Goal: Check status: Check status

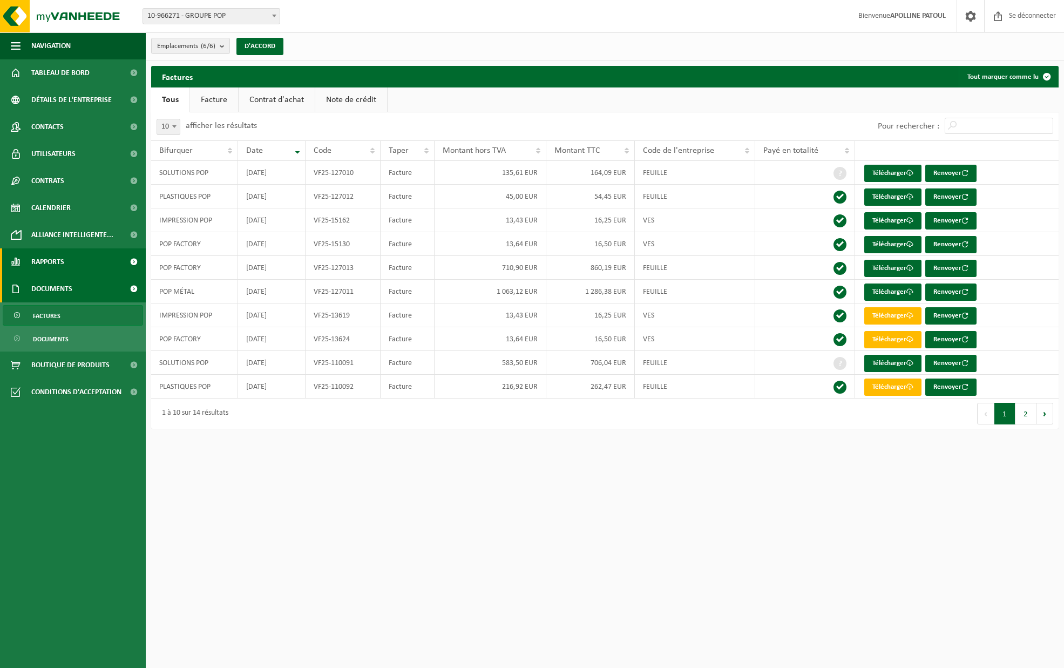
click at [65, 264] on link "Rapports" at bounding box center [73, 261] width 146 height 27
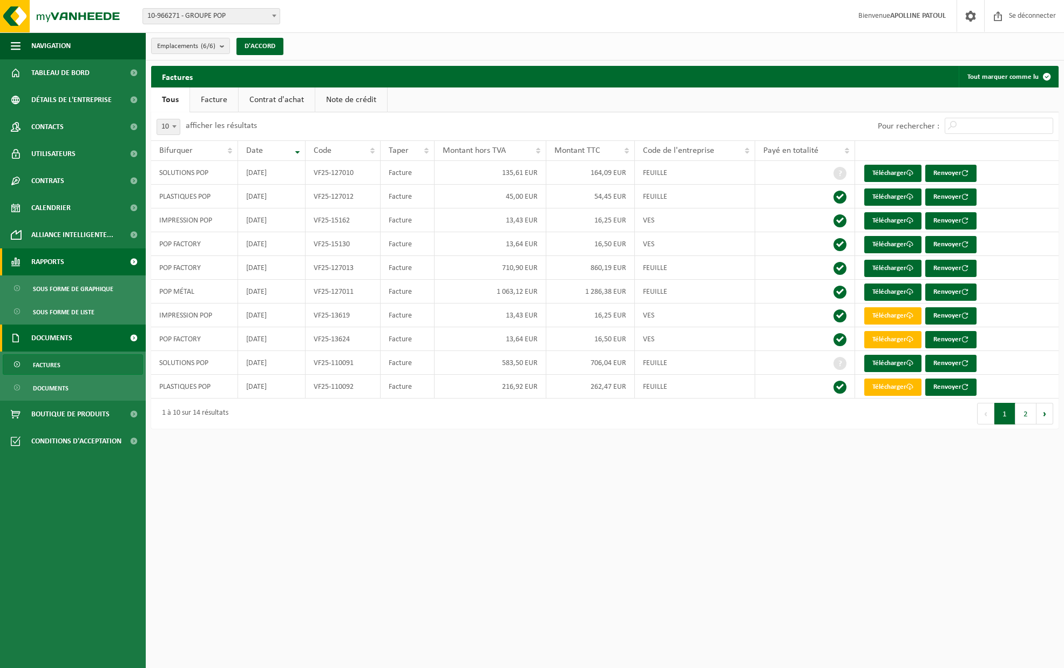
click at [65, 264] on link "Rapports" at bounding box center [73, 261] width 146 height 27
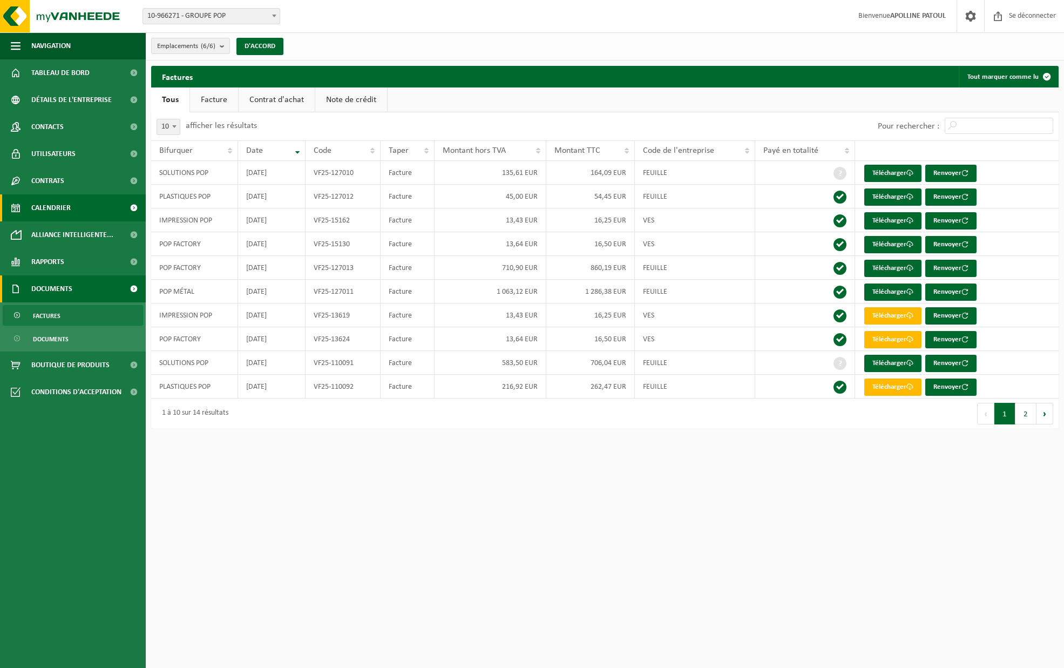
click at [71, 206] on link "Calendrier" at bounding box center [73, 207] width 146 height 27
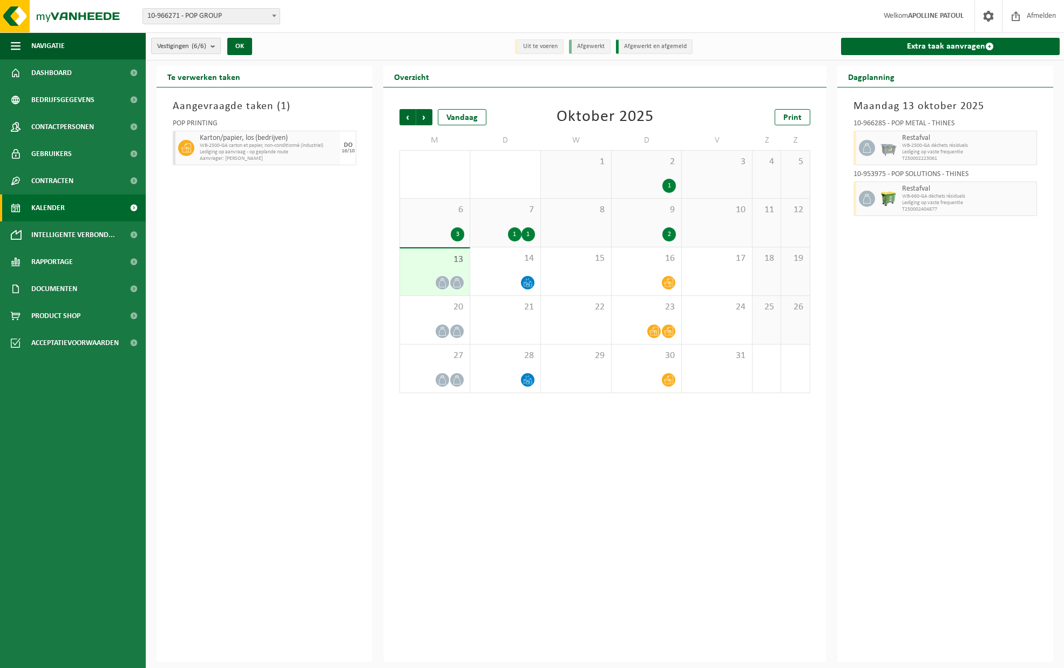
click at [218, 45] on b "submit" at bounding box center [216, 45] width 10 height 15
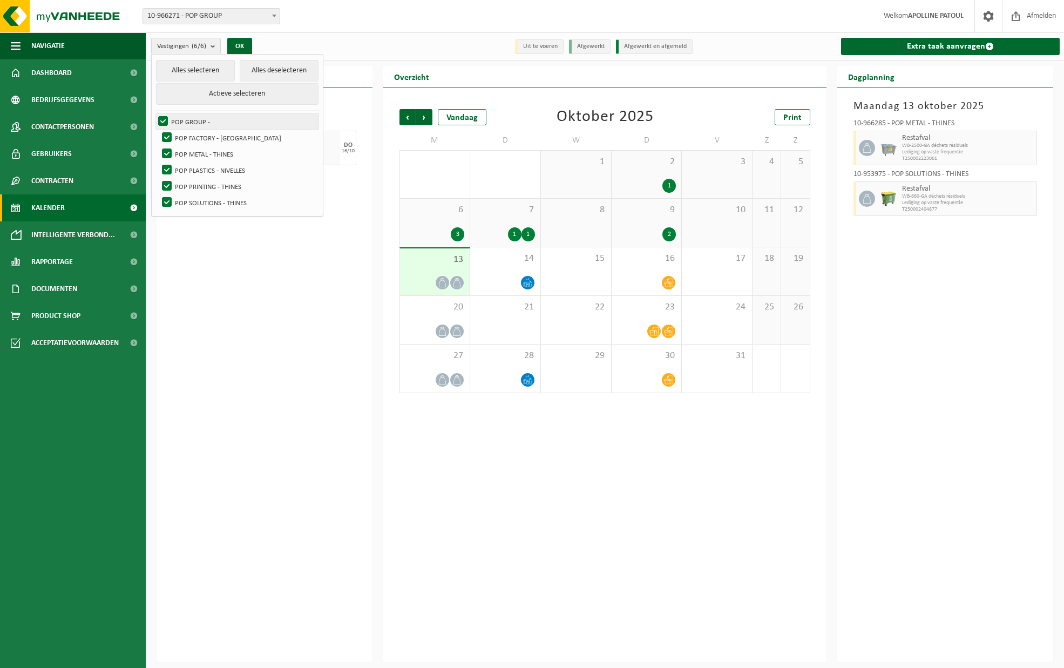
click at [160, 123] on label "POP GROUP -" at bounding box center [237, 121] width 163 height 16
click at [154, 113] on input "POP GROUP -" at bounding box center [154, 113] width 1 height 1
checkbox input "false"
click at [167, 155] on label "POP METAL - THINES" at bounding box center [239, 154] width 159 height 16
click at [158, 146] on input "POP METAL - THINES" at bounding box center [158, 145] width 1 height 1
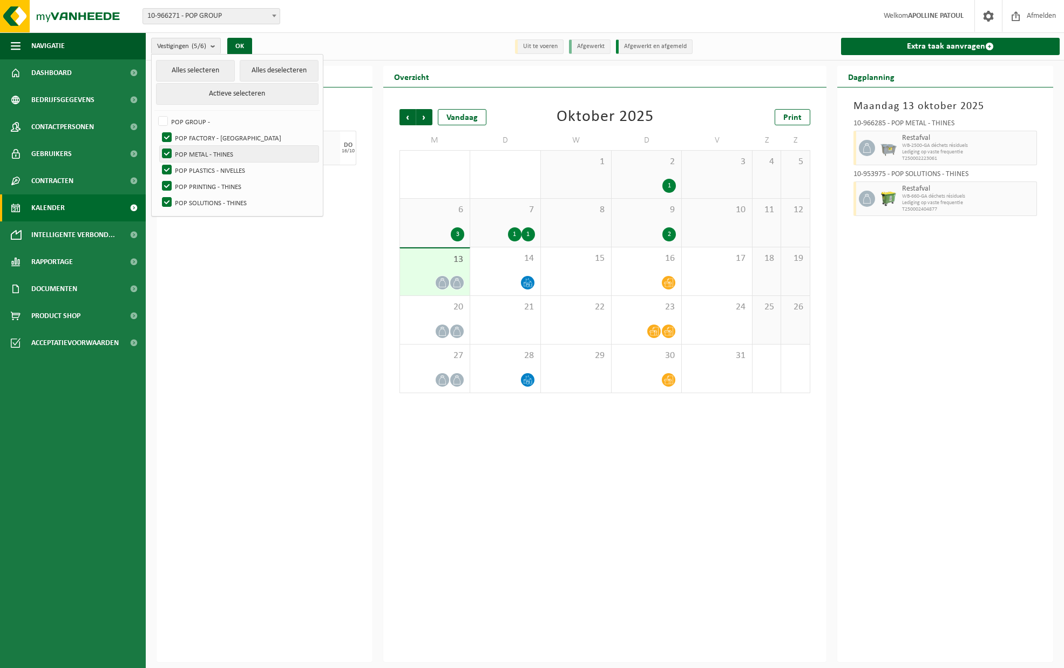
checkbox input "false"
click at [168, 170] on label "POP PLASTICS - NIVELLES" at bounding box center [239, 170] width 159 height 16
click at [158, 162] on input "POP PLASTICS - NIVELLES" at bounding box center [158, 161] width 1 height 1
checkbox input "false"
click at [166, 186] on label "POP PRINTING - THINES" at bounding box center [239, 186] width 159 height 16
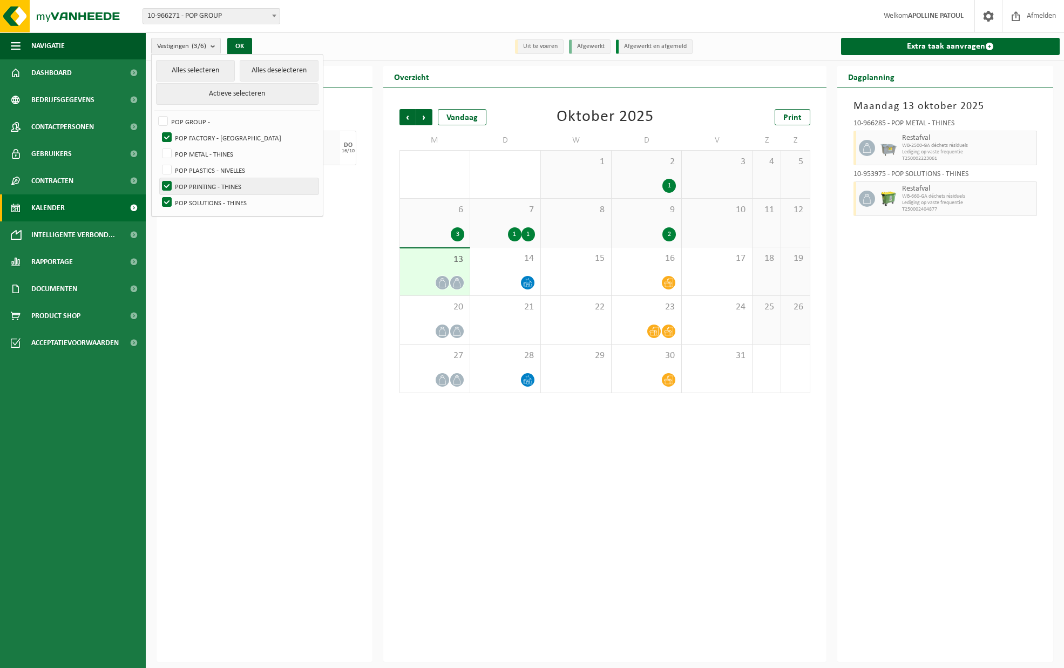
click at [158, 178] on input "POP PRINTING - THINES" at bounding box center [158, 178] width 1 height 1
checkbox input "false"
click at [165, 206] on label "POP SOLUTIONS - THINES" at bounding box center [239, 202] width 159 height 16
click at [158, 194] on input "POP SOLUTIONS - THINES" at bounding box center [158, 194] width 1 height 1
checkbox input "false"
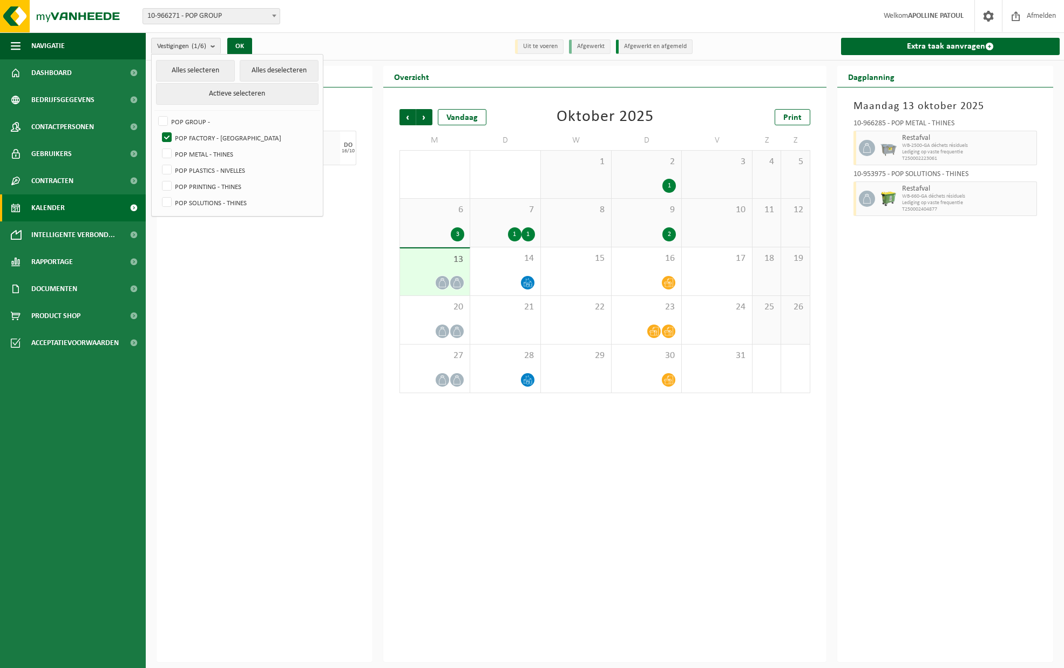
click at [203, 269] on div "Aangevraagde taken ( 1 ) POP PRINTING Karton/papier, los (bedrijven) WB-2500-GA…" at bounding box center [265, 374] width 216 height 575
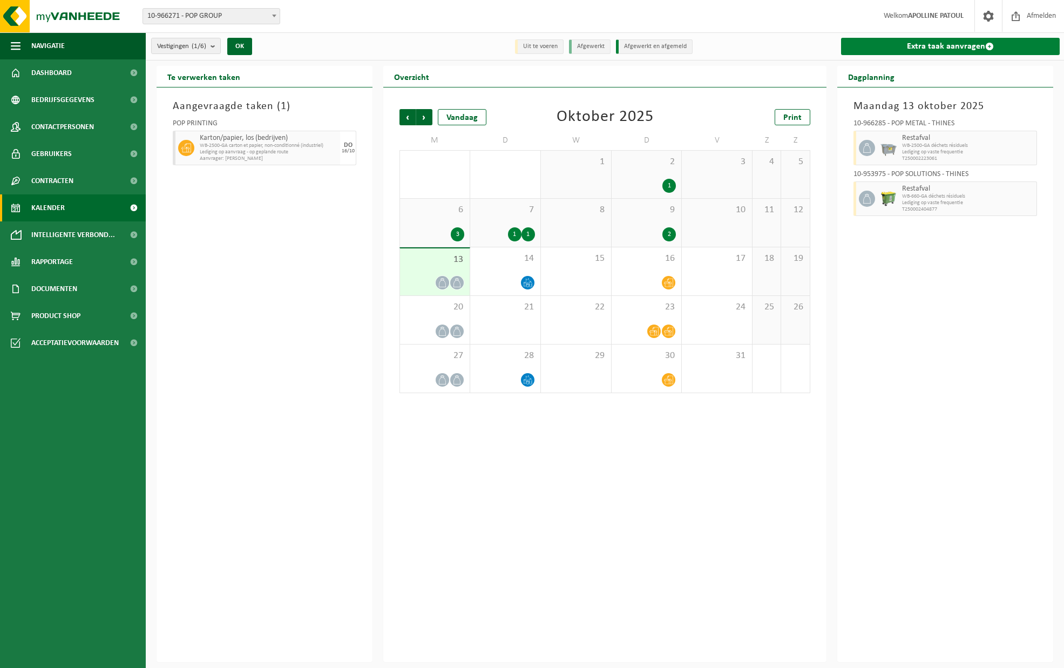
click at [901, 47] on link "Extra taak aanvragen" at bounding box center [950, 46] width 219 height 17
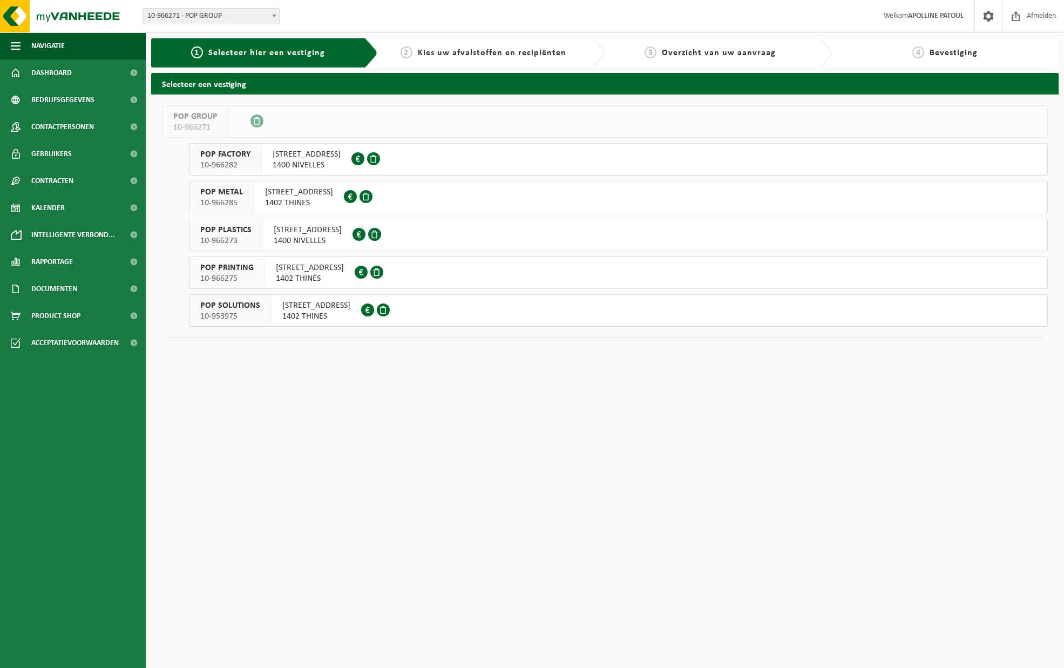
click at [355, 396] on html "Vestiging: 10-966271 - POP GROUP 10-966282 - POP FACTORY - NIVELLES 10-966285 -…" at bounding box center [532, 334] width 1064 height 668
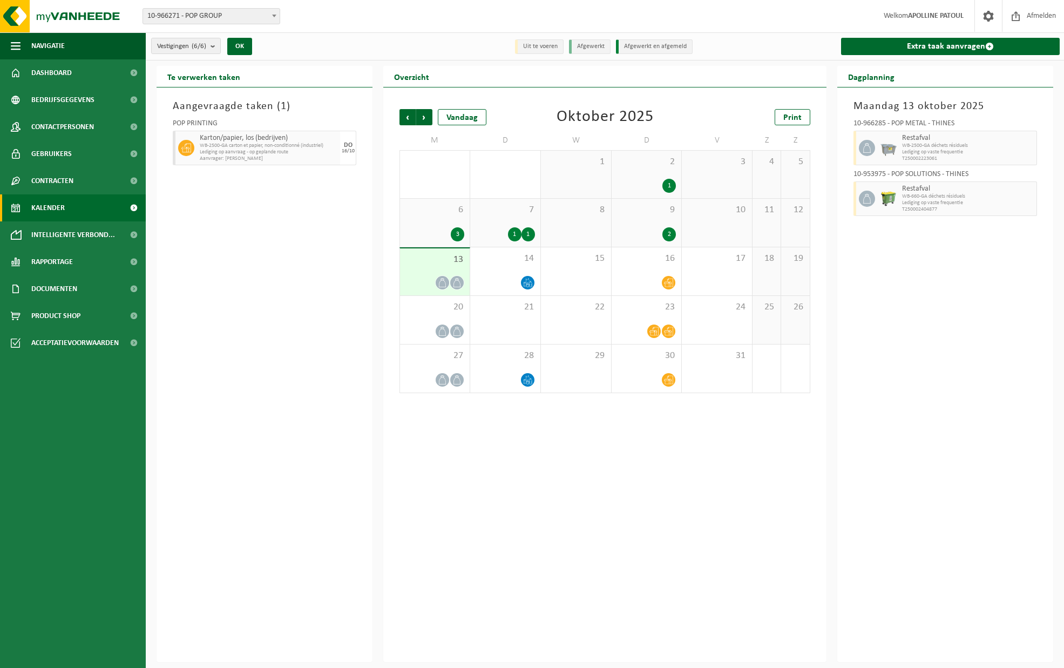
click at [271, 153] on span "Lediging op aanvraag - op geplande route" at bounding box center [269, 152] width 138 height 6
click at [454, 284] on icon at bounding box center [457, 282] width 7 height 9
click at [253, 15] on span "10-966271 - POP GROUP" at bounding box center [211, 16] width 137 height 15
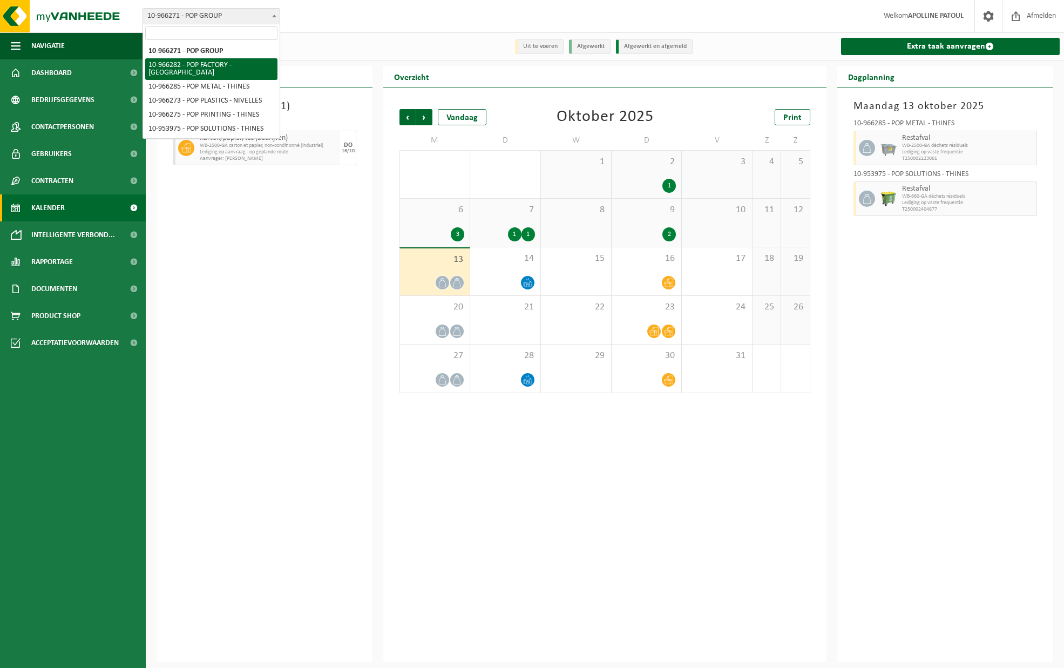
select select "152888"
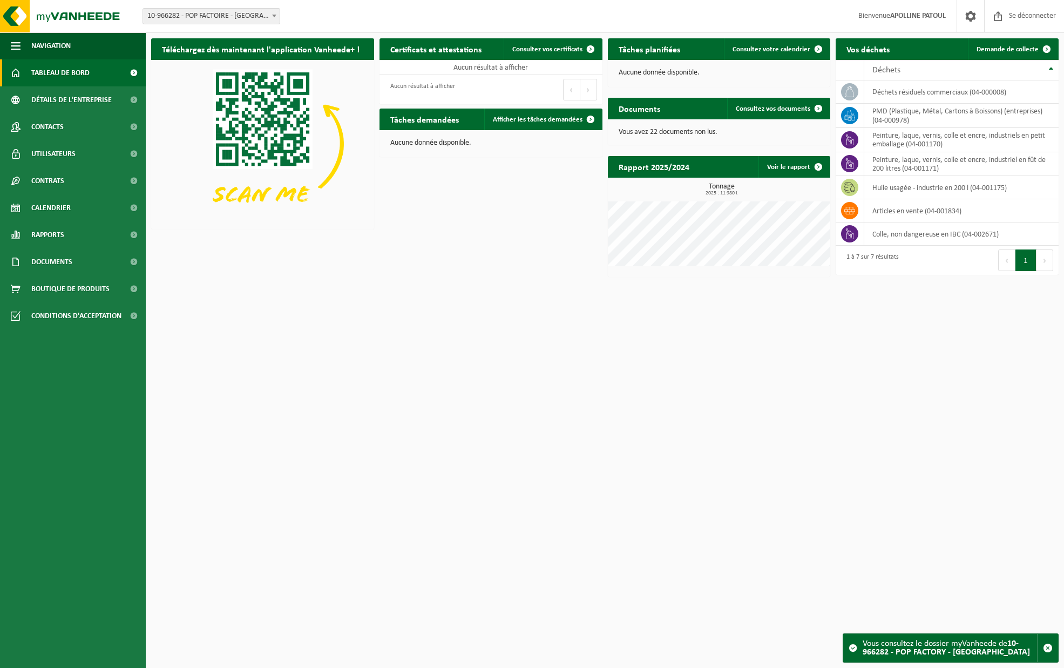
click at [644, 312] on html "Bifurquer: 10-966271 - GROUPE POP 10-966282 - POP FACTOIRE - NIVELLES 10-966285…" at bounding box center [532, 334] width 1064 height 668
click at [66, 200] on span "Calendrier" at bounding box center [50, 207] width 39 height 27
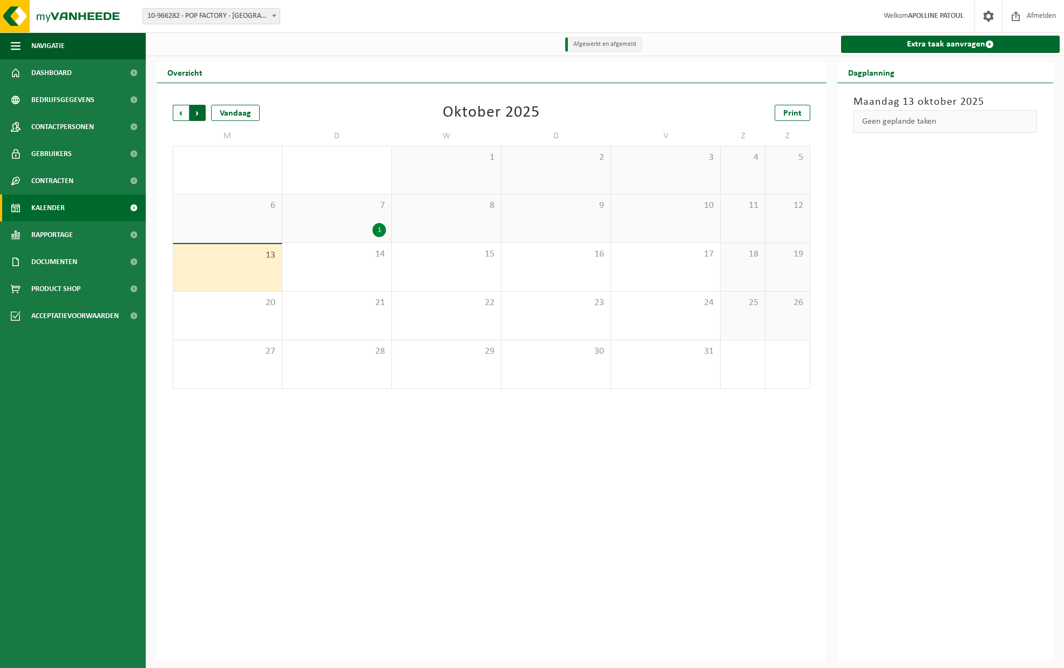
click at [176, 109] on span "Vorige" at bounding box center [181, 113] width 16 height 16
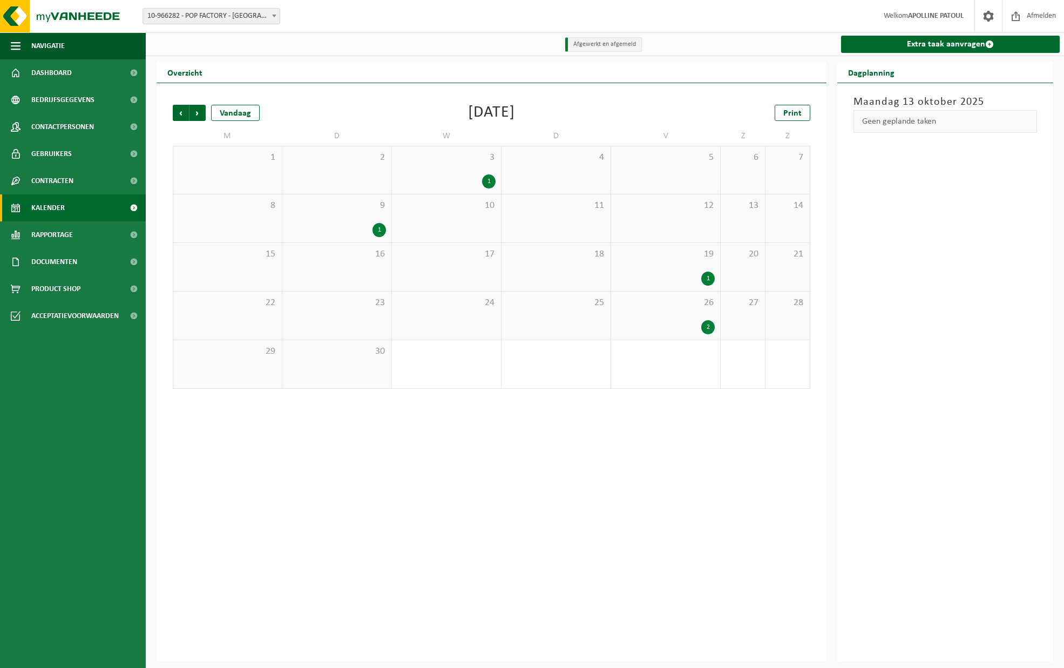
click at [492, 180] on div "1" at bounding box center [489, 181] width 14 height 14
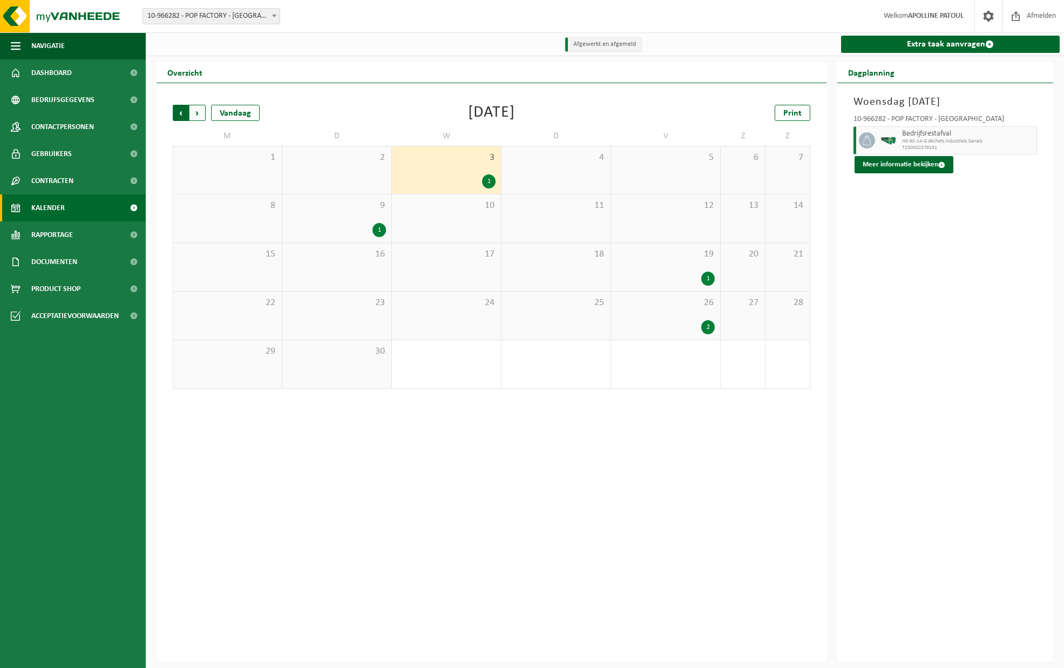
click at [198, 109] on span "Volgende" at bounding box center [198, 113] width 16 height 16
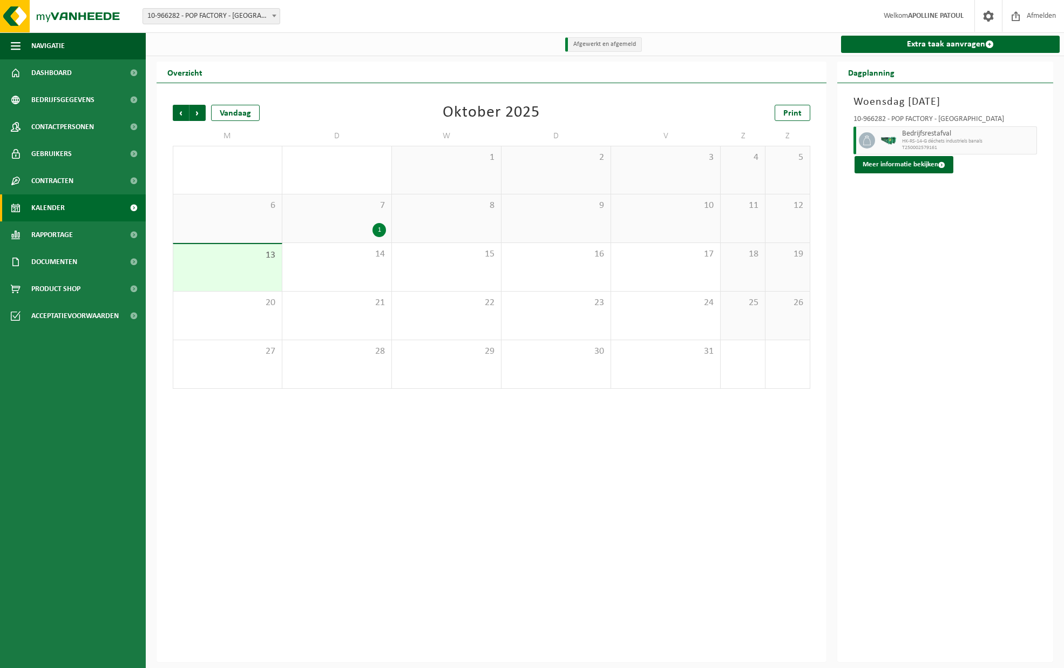
click at [378, 231] on div "1" at bounding box center [380, 230] width 14 height 14
click at [199, 116] on span "Volgende" at bounding box center [198, 113] width 16 height 16
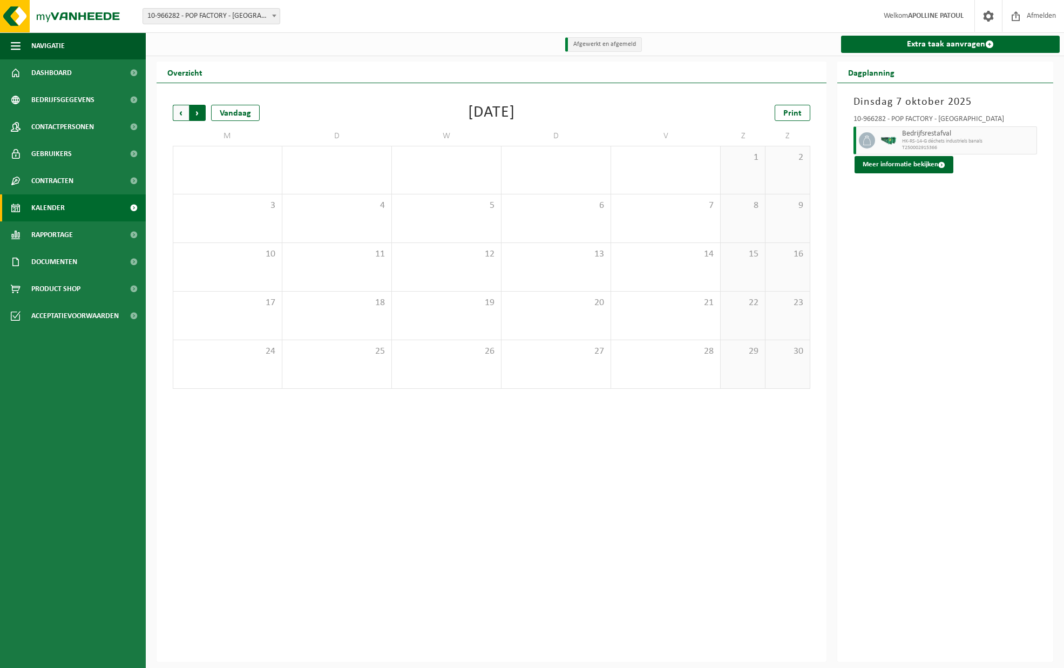
click at [175, 113] on span "Vorige" at bounding box center [181, 113] width 16 height 16
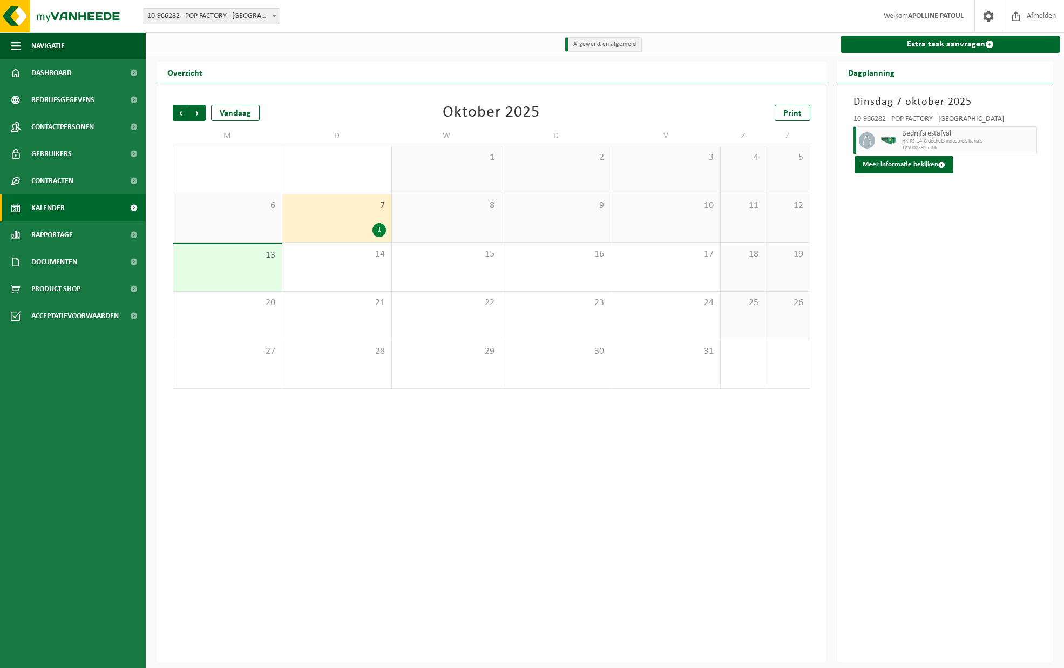
click at [175, 113] on span "Vorige" at bounding box center [181, 113] width 16 height 16
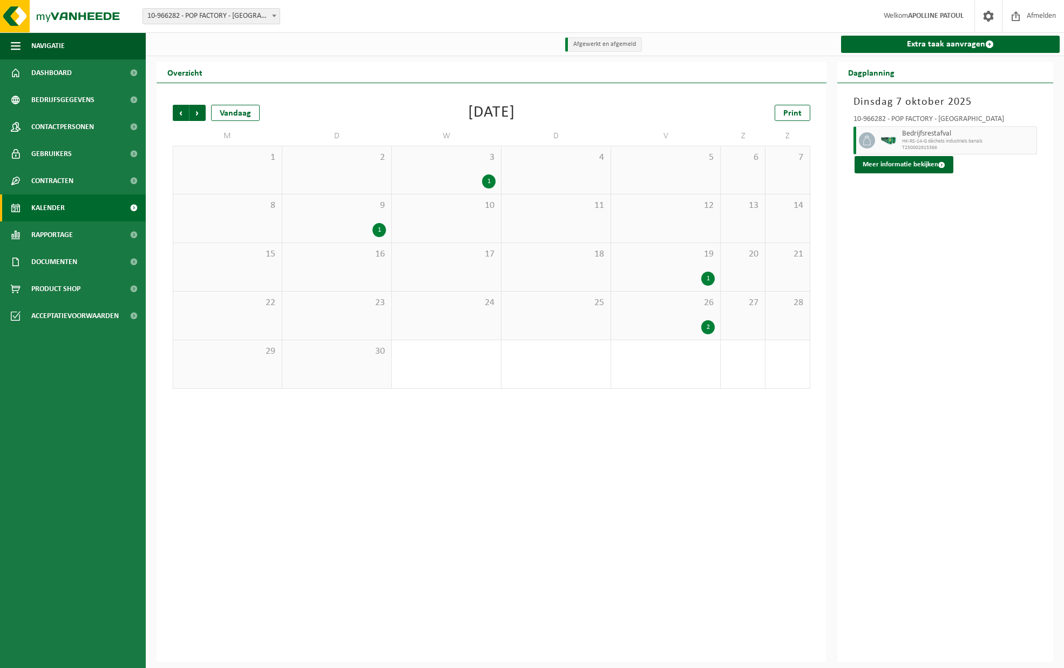
click at [723, 328] on div "27" at bounding box center [743, 316] width 44 height 48
click at [707, 328] on div "2" at bounding box center [708, 327] width 14 height 14
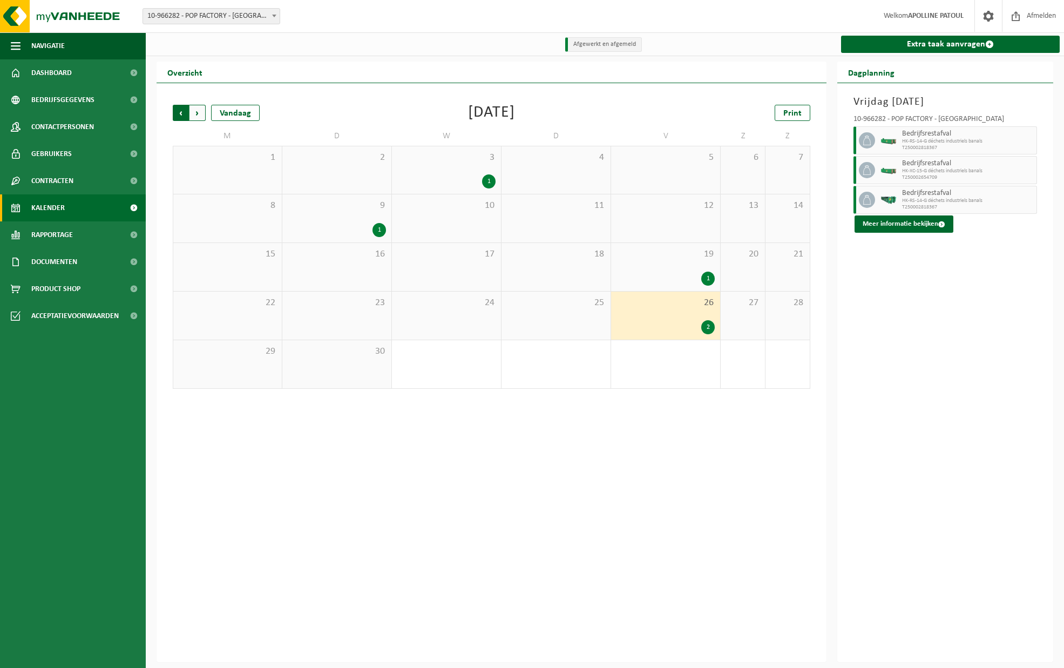
click at [198, 106] on span "Volgende" at bounding box center [198, 113] width 16 height 16
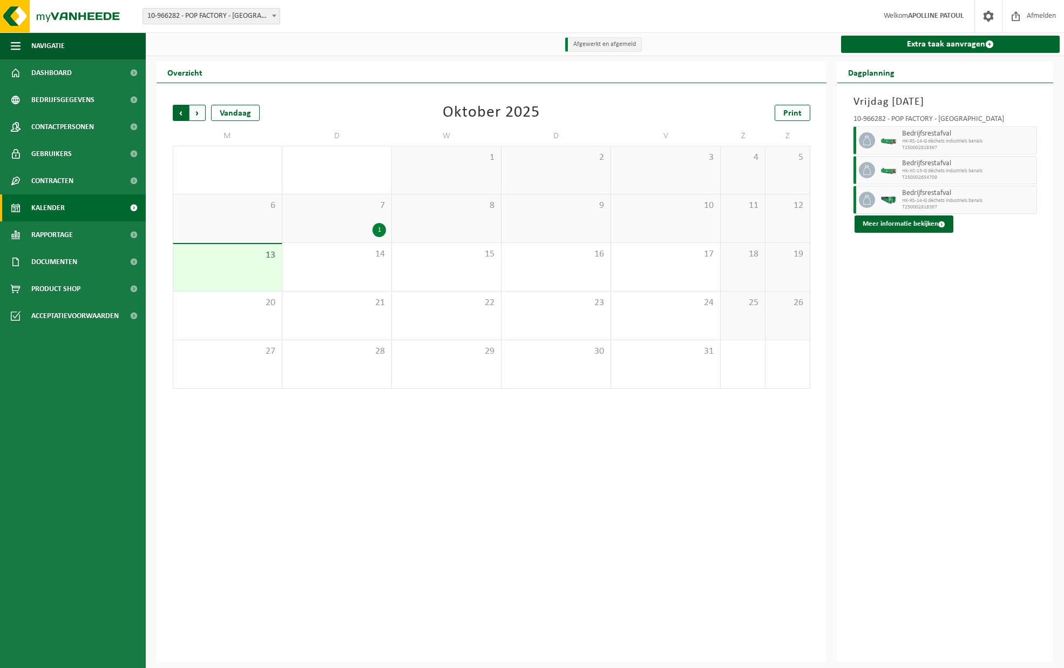
click at [198, 106] on span "Volgende" at bounding box center [198, 113] width 16 height 16
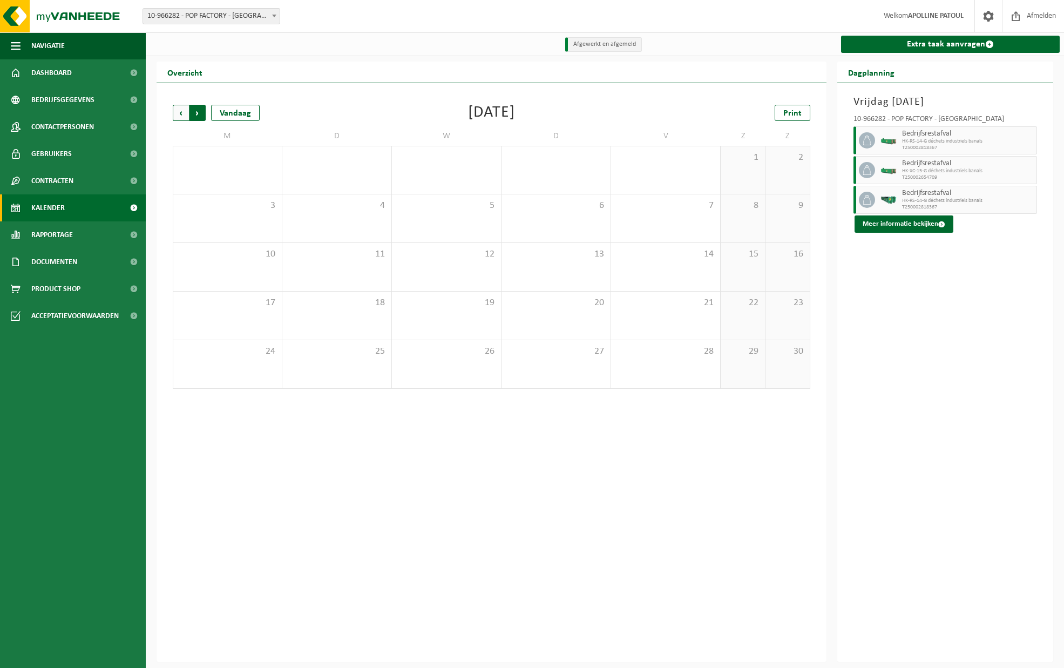
click at [178, 108] on span "Vorige" at bounding box center [181, 113] width 16 height 16
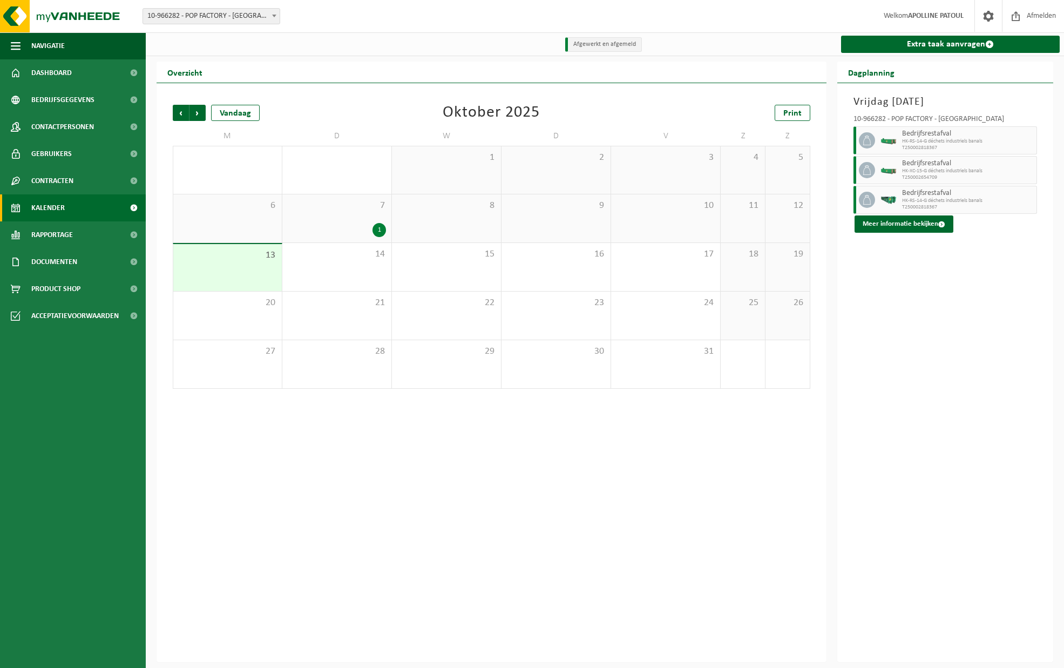
click at [178, 18] on span "10-966282 - POP FACTORY - [GEOGRAPHIC_DATA]" at bounding box center [211, 16] width 137 height 15
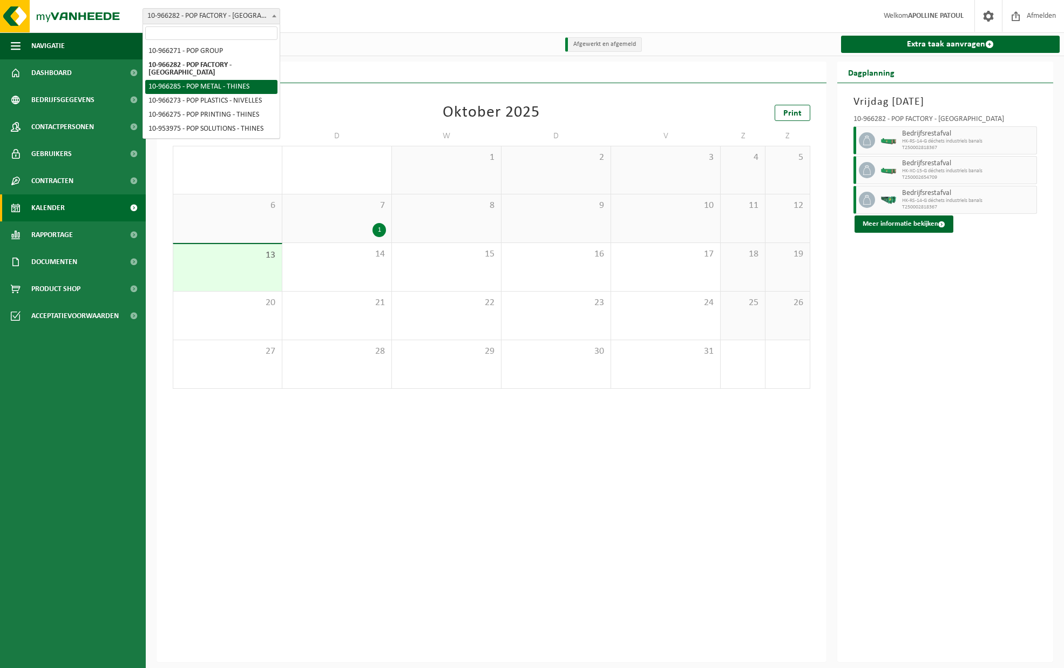
select select "152890"
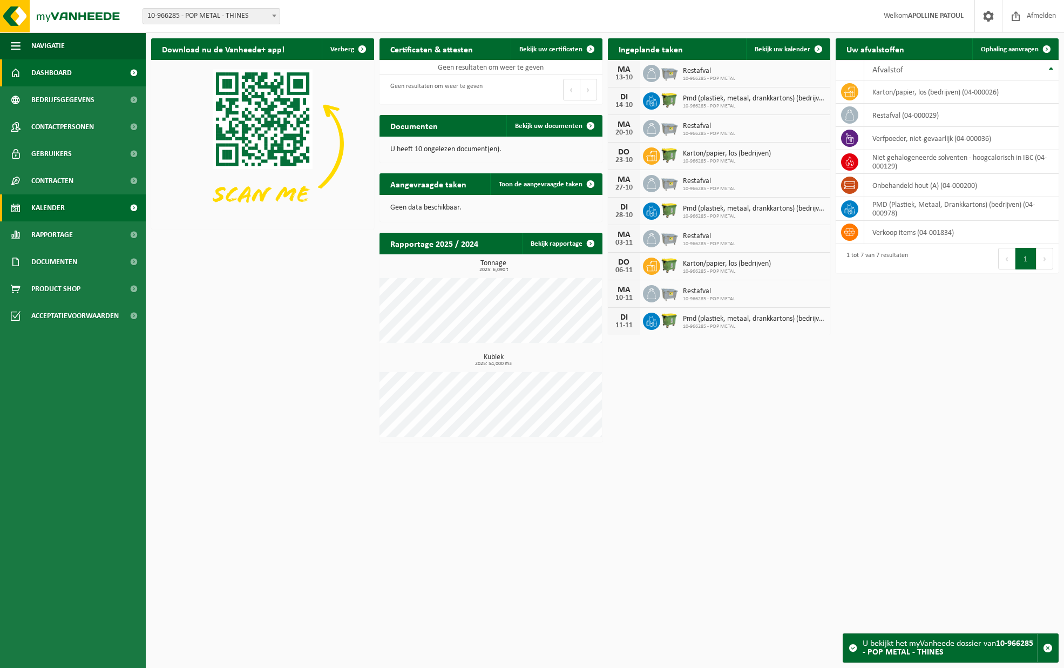
click at [72, 210] on link "Kalender" at bounding box center [73, 207] width 146 height 27
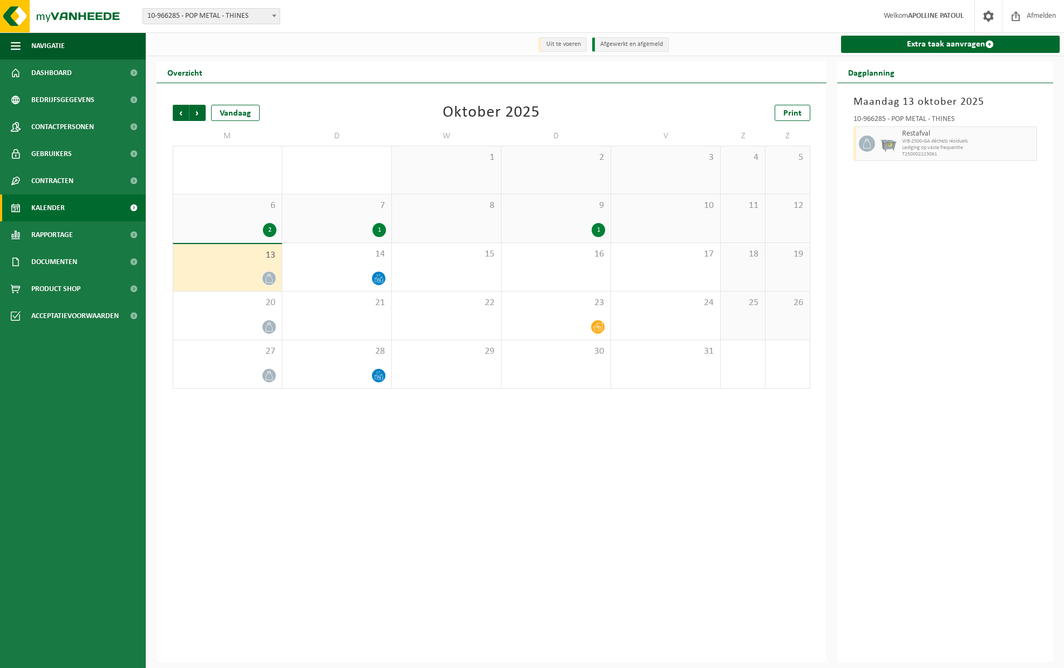
click at [266, 224] on div "2" at bounding box center [270, 230] width 14 height 14
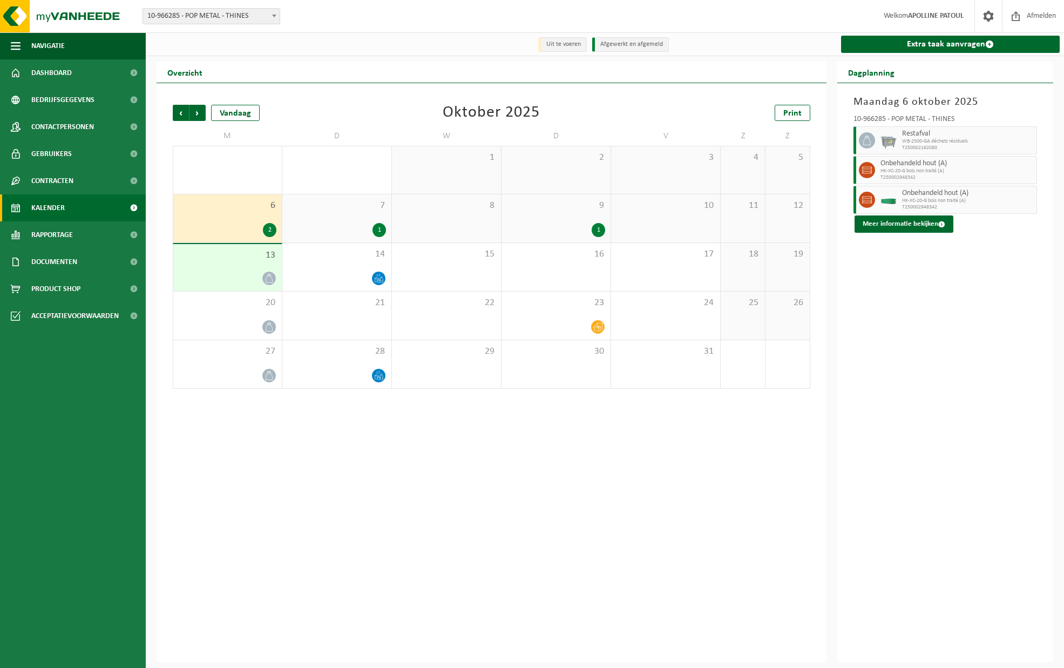
click at [381, 220] on div "7 1" at bounding box center [336, 218] width 109 height 48
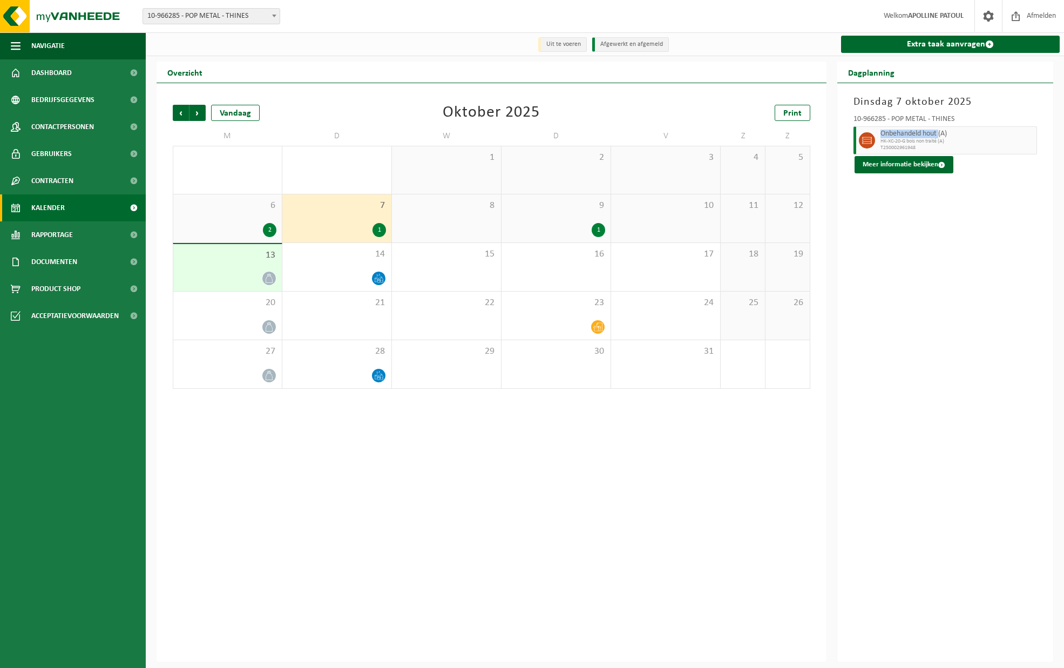
drag, startPoint x: 941, startPoint y: 132, endPoint x: 881, endPoint y: 132, distance: 59.9
click at [881, 132] on span "Onbehandeld hout (A)" at bounding box center [957, 134] width 153 height 9
copy span "Onbehandeld hout"
click at [940, 290] on div "Dinsdag 7 oktober 2025 10-966285 - POP METAL - THINES Onbehandeld hout (A) HK-X…" at bounding box center [946, 372] width 216 height 579
click at [380, 226] on div "1" at bounding box center [380, 230] width 14 height 14
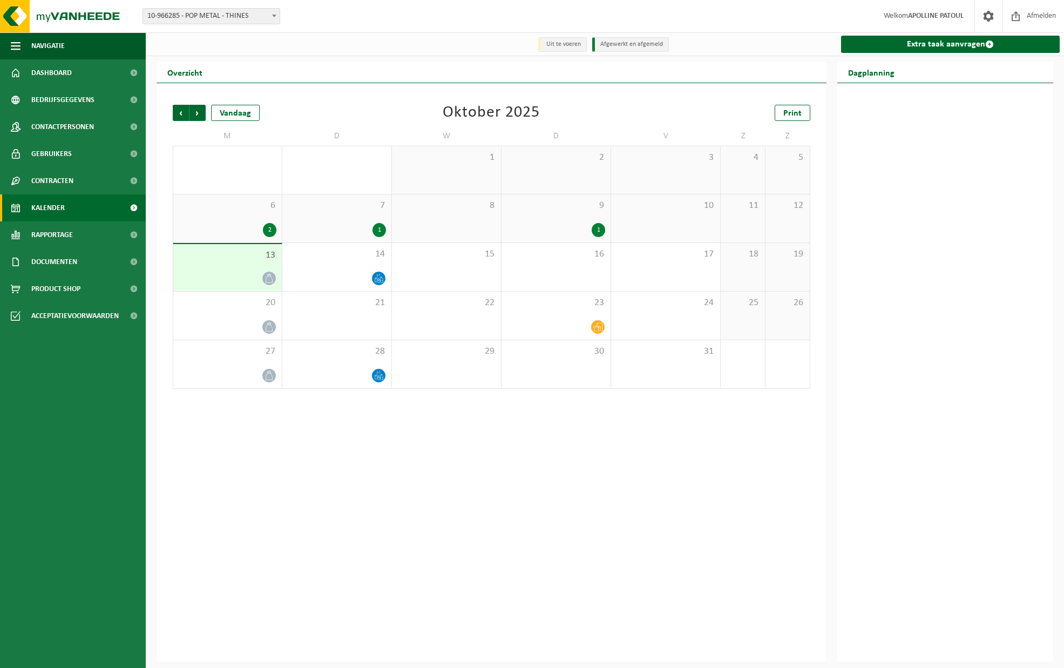
click at [379, 230] on div "1" at bounding box center [380, 230] width 14 height 14
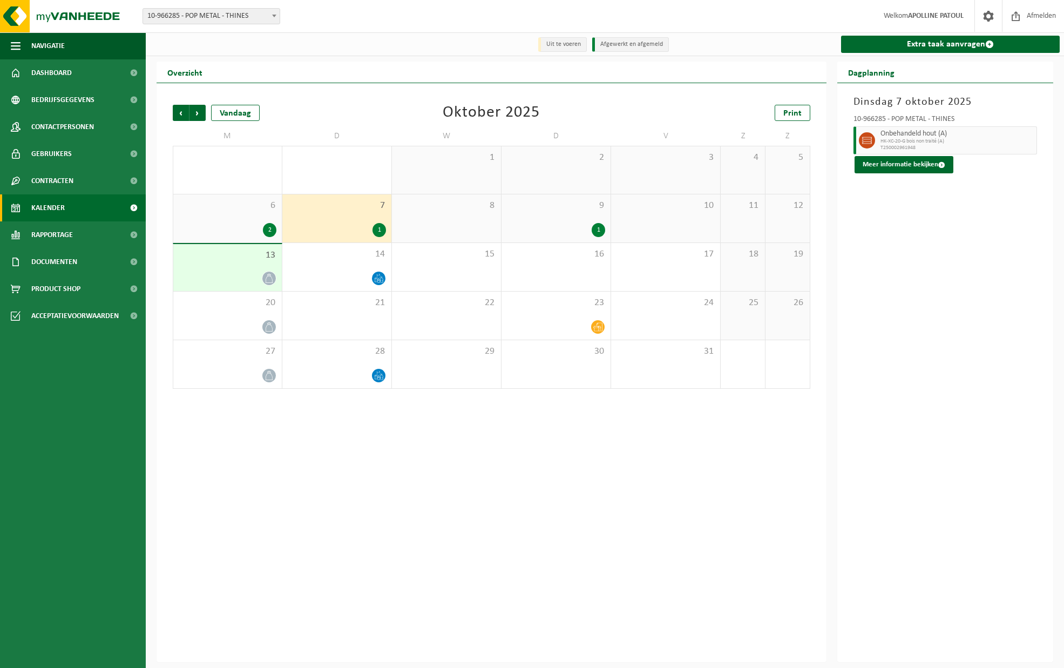
click at [595, 231] on div "1" at bounding box center [599, 230] width 14 height 14
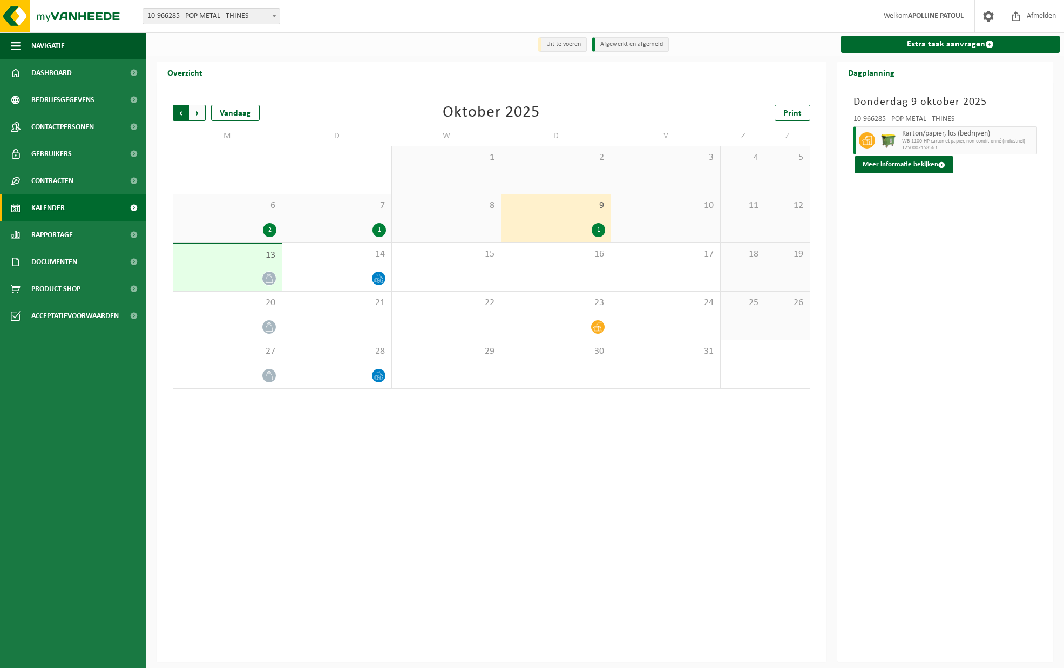
click at [201, 111] on span "Volgende" at bounding box center [198, 113] width 16 height 16
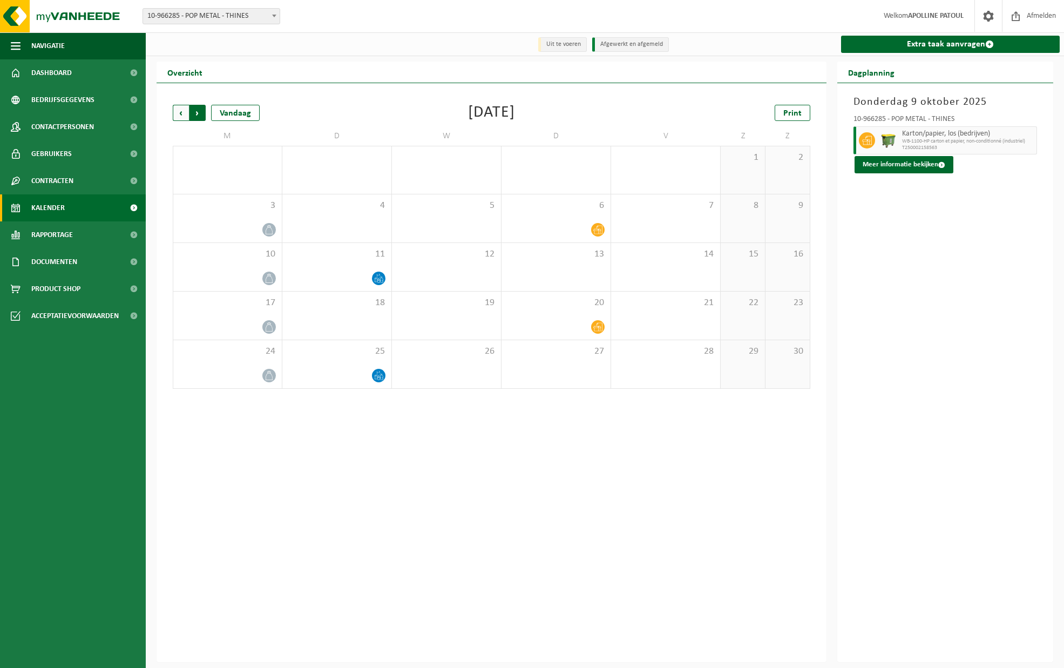
click at [184, 115] on span "Vorige" at bounding box center [181, 113] width 16 height 16
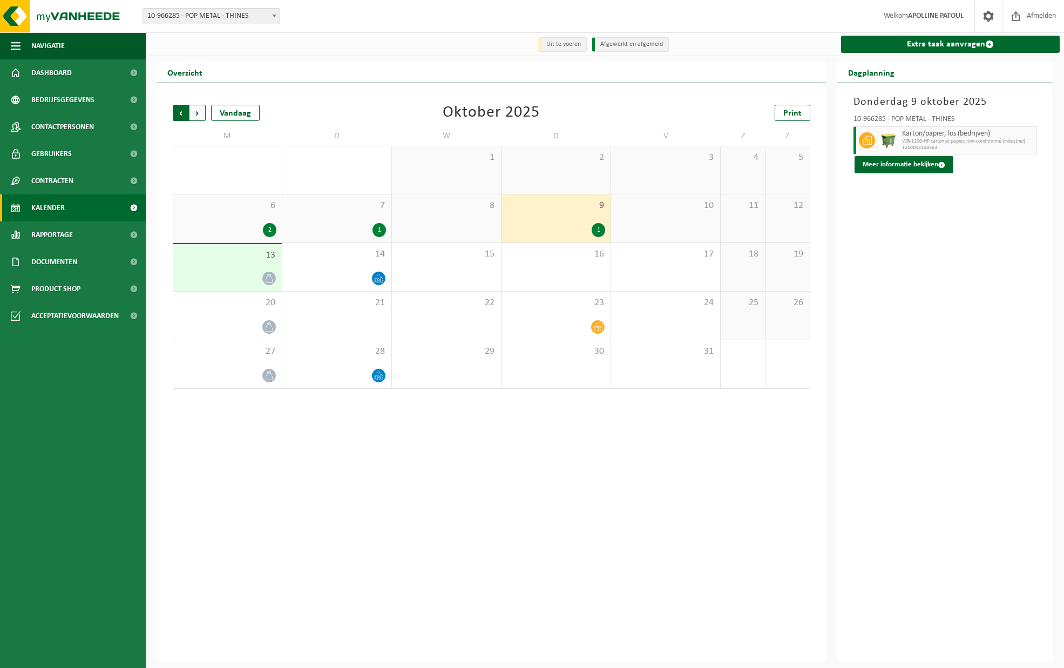
click at [194, 114] on span "Volgende" at bounding box center [198, 113] width 16 height 16
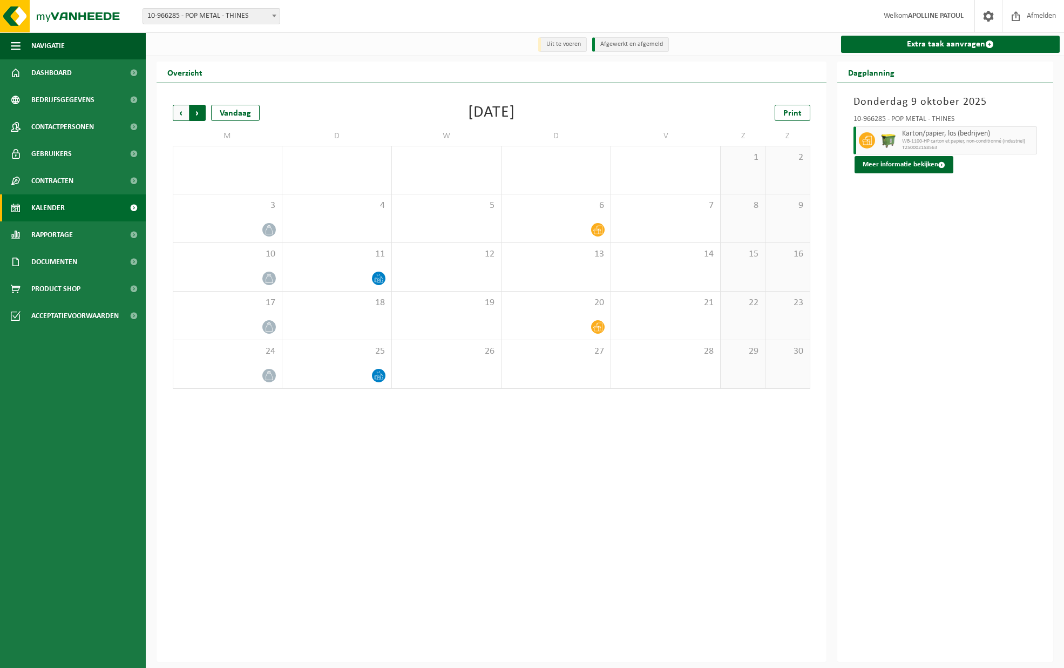
click at [173, 112] on span "Vorige" at bounding box center [181, 113] width 16 height 16
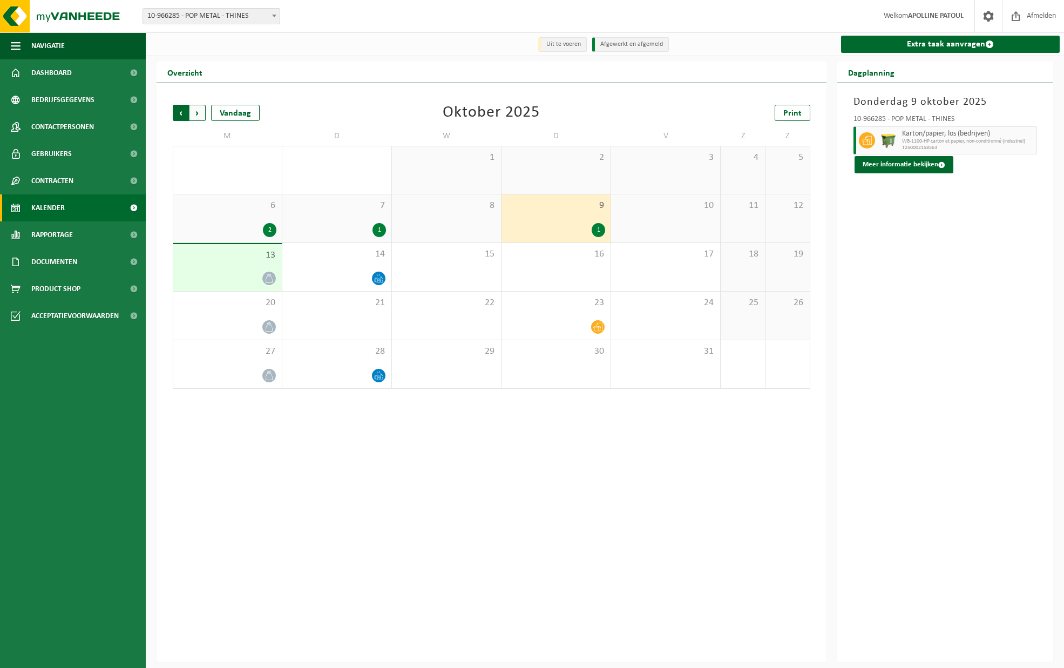
click at [198, 112] on span "Volgende" at bounding box center [198, 113] width 16 height 16
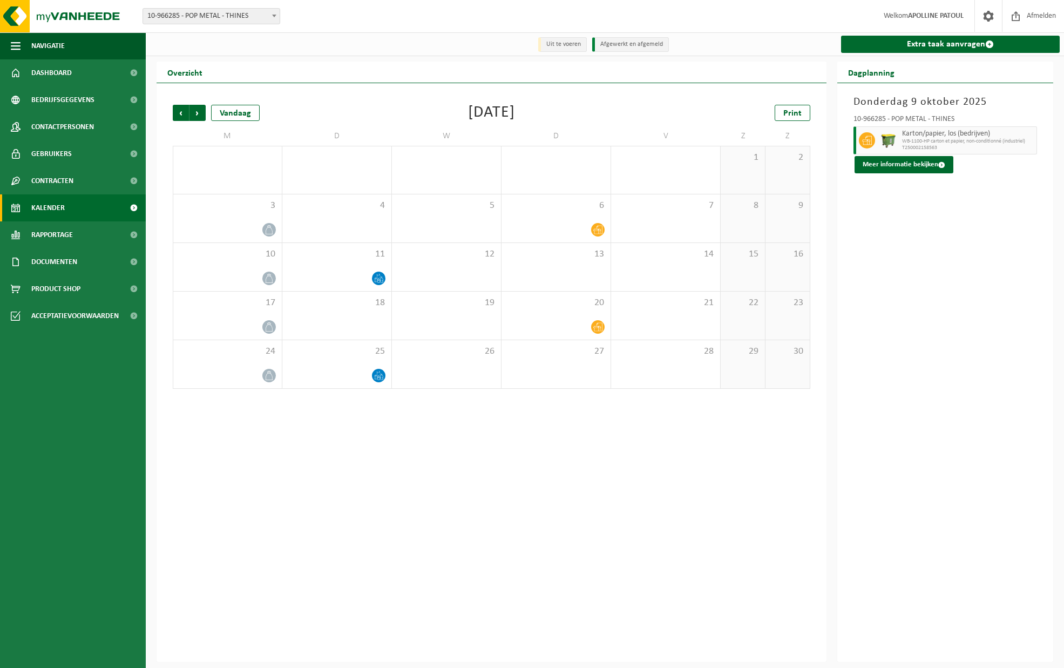
click at [171, 111] on div "Vorige Volgende Vandaag November 2025 Print M D W D V Z Z 27 28 29 30 31 1 2 3 …" at bounding box center [491, 247] width 649 height 306
click at [177, 111] on span "Vorige" at bounding box center [181, 113] width 16 height 16
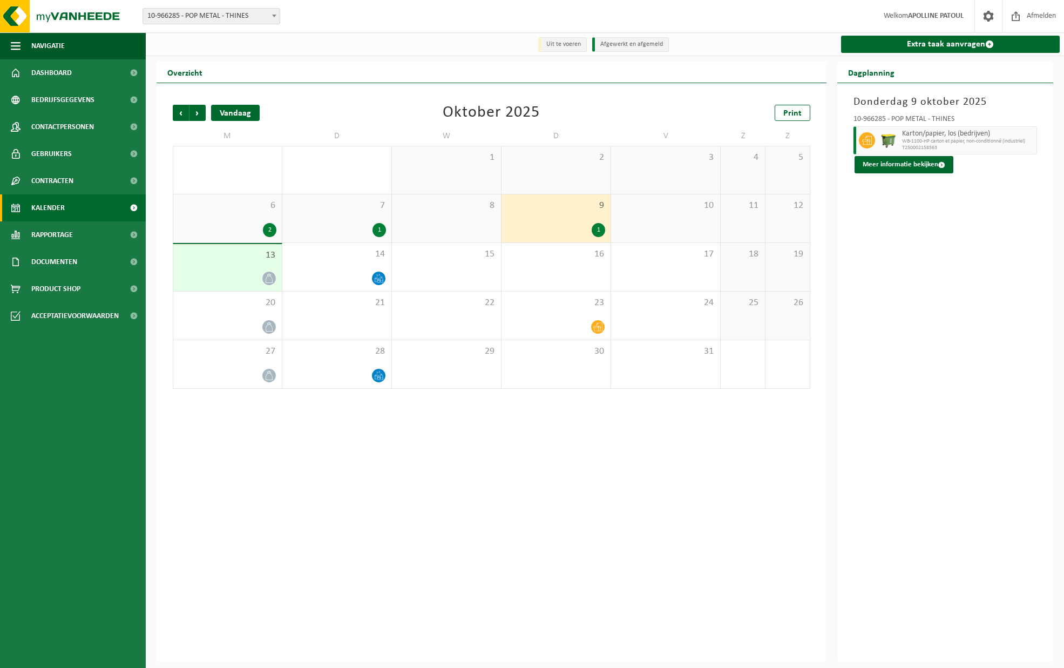
click at [214, 107] on div "Vandaag" at bounding box center [235, 113] width 49 height 16
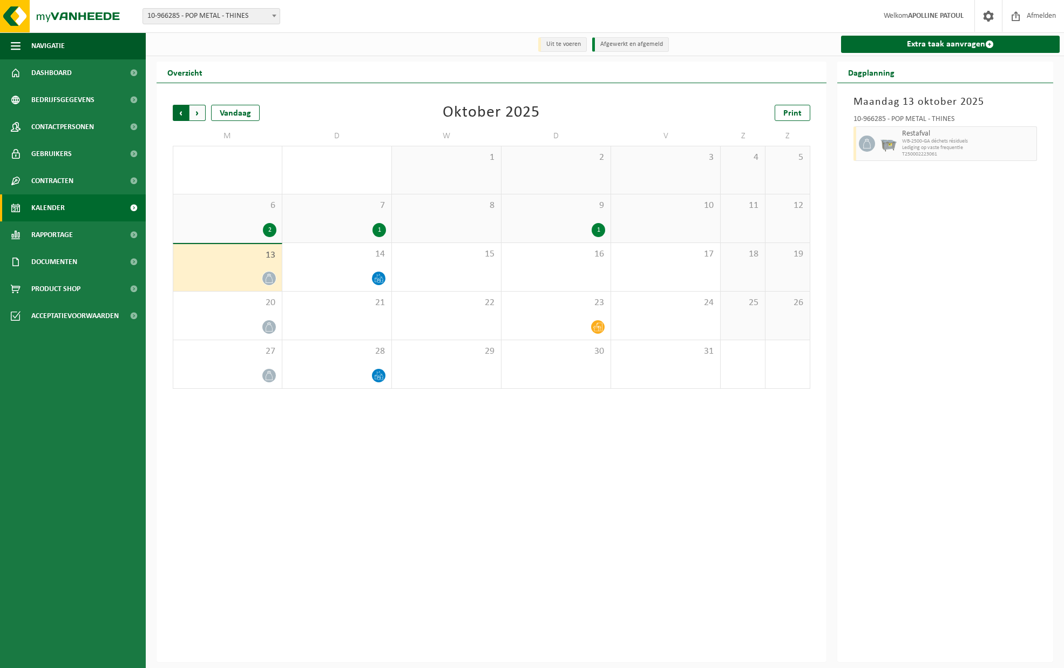
click at [197, 112] on span "Volgende" at bounding box center [198, 113] width 16 height 16
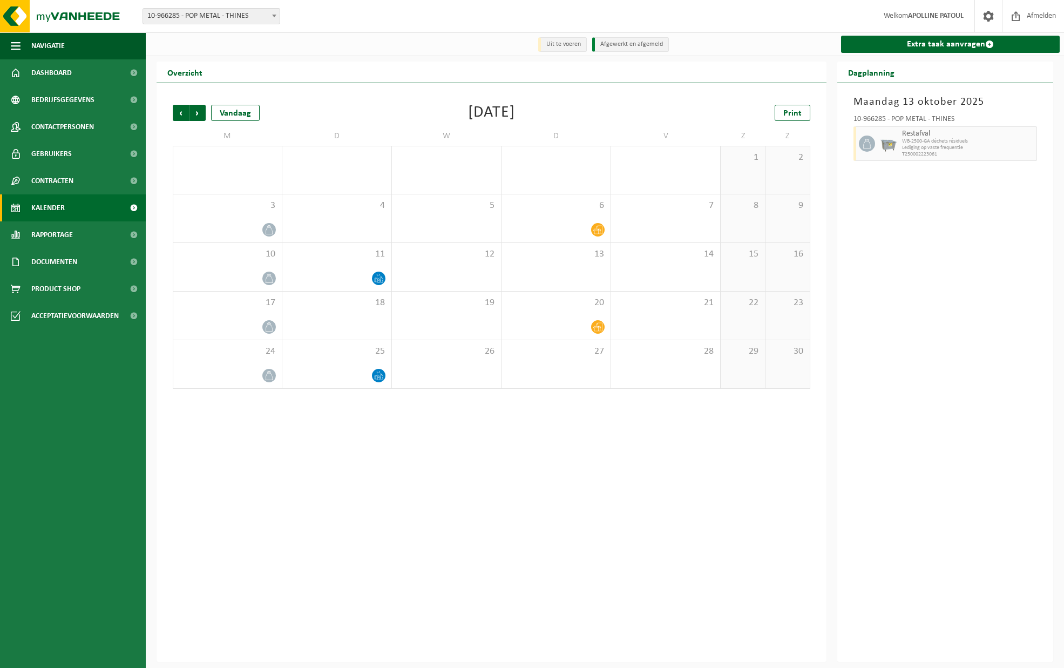
click at [197, 112] on span "Volgende" at bounding box center [198, 113] width 16 height 16
click at [178, 111] on span "Vorige" at bounding box center [181, 113] width 16 height 16
click at [203, 103] on div "Vorige Volgende Vandaag November 2025 Print M D W D V Z Z 27 28 29 30 31 1 2 3 …" at bounding box center [491, 247] width 649 height 306
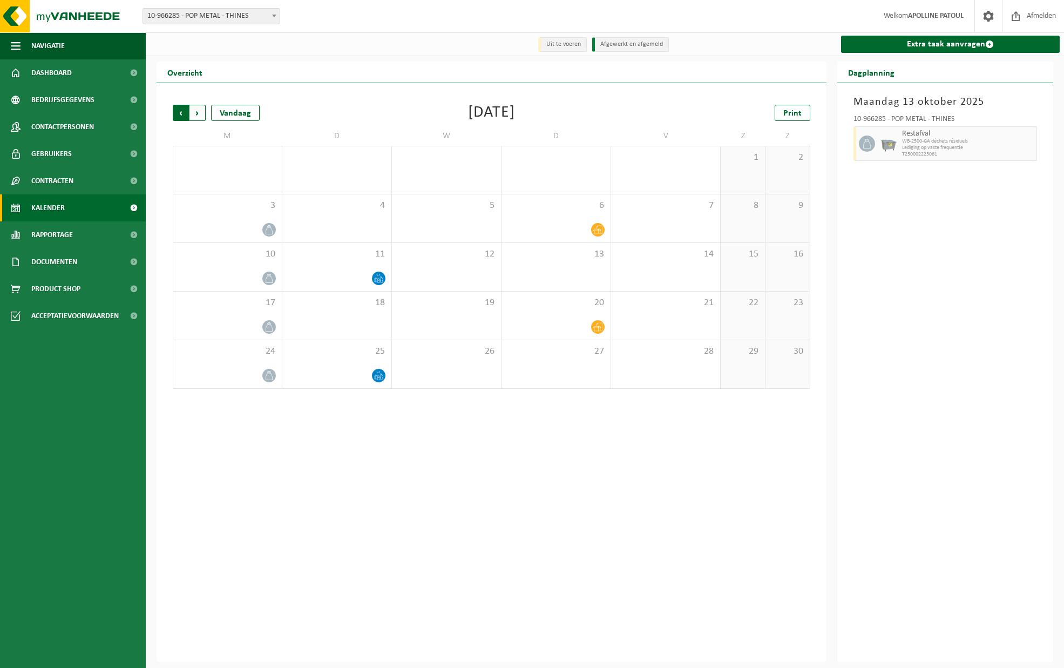
click at [203, 105] on span "Volgende" at bounding box center [198, 113] width 16 height 16
click at [198, 23] on span "10-966285 - POP METAL - THINES" at bounding box center [211, 16] width 137 height 15
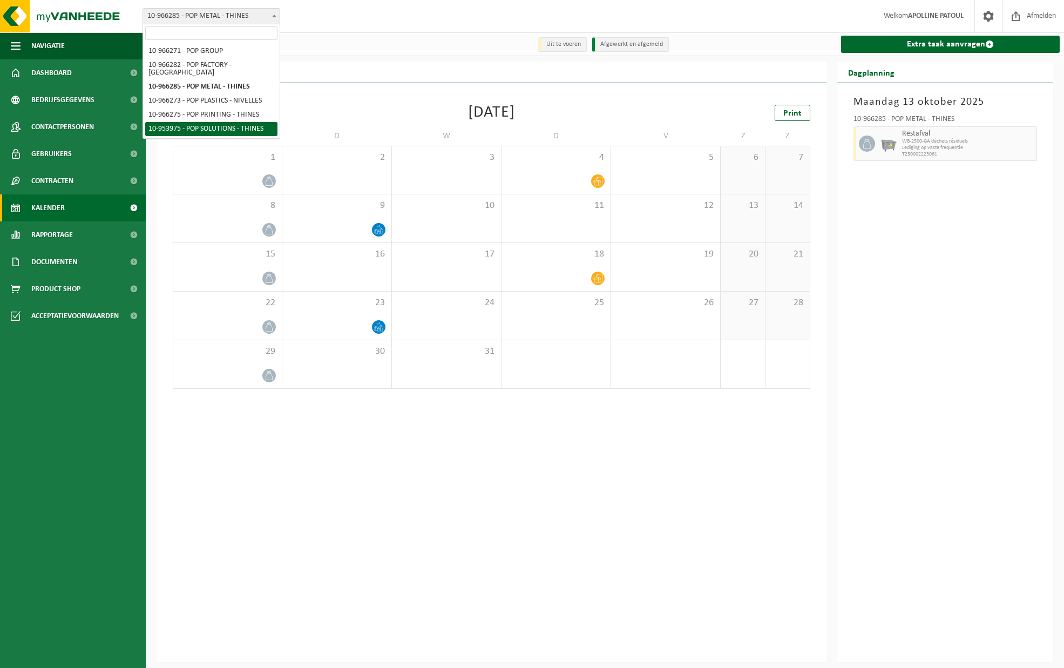
select select "152871"
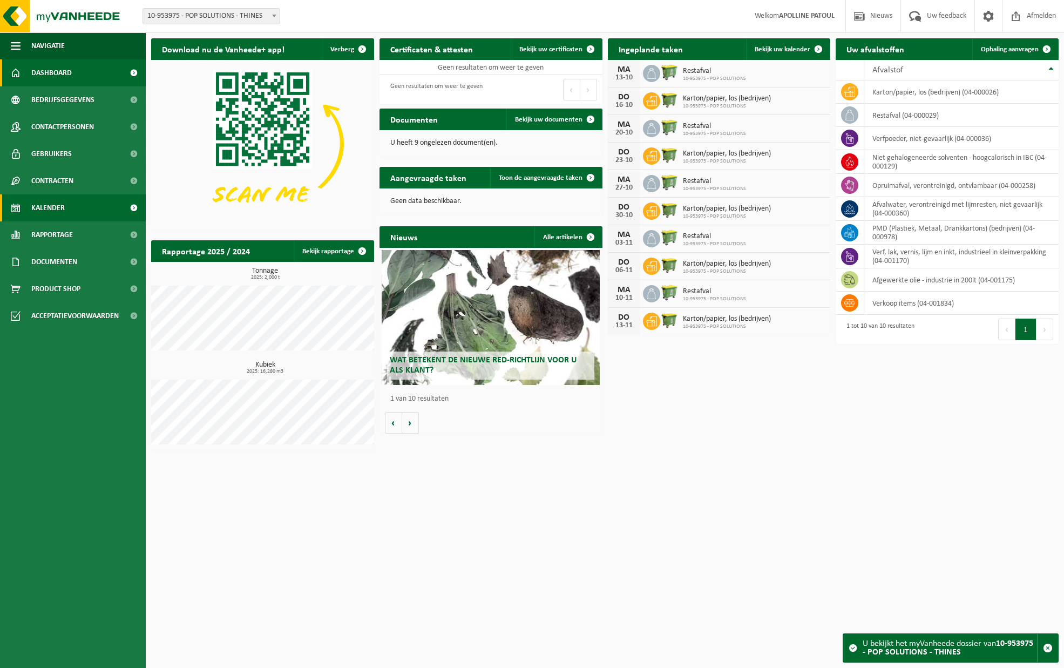
click at [67, 219] on link "Kalender" at bounding box center [73, 207] width 146 height 27
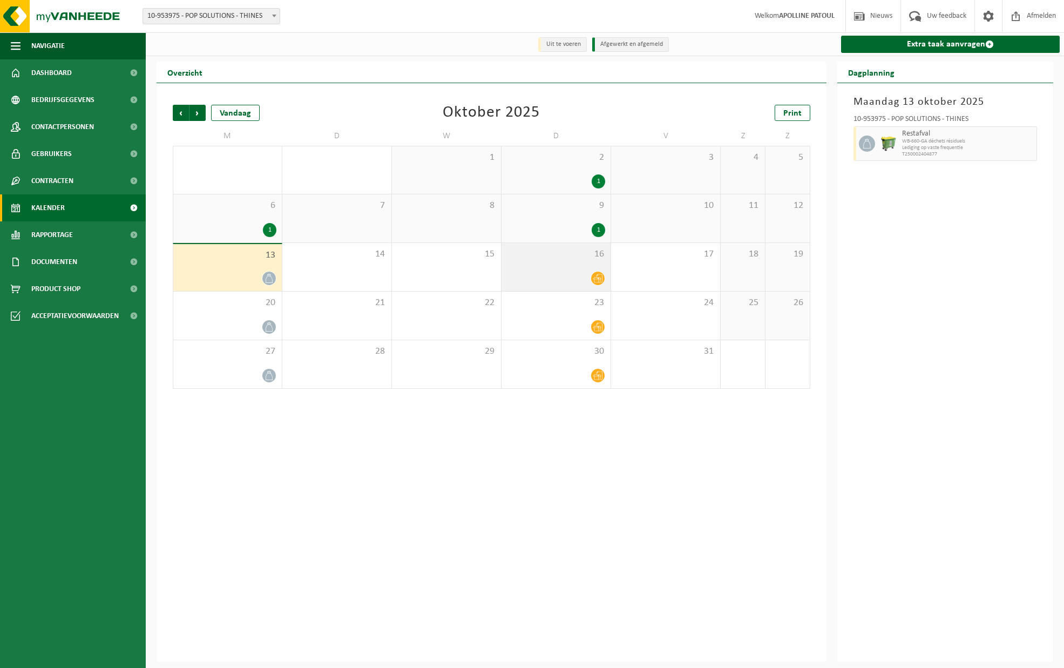
click at [600, 284] on span at bounding box center [598, 279] width 14 height 14
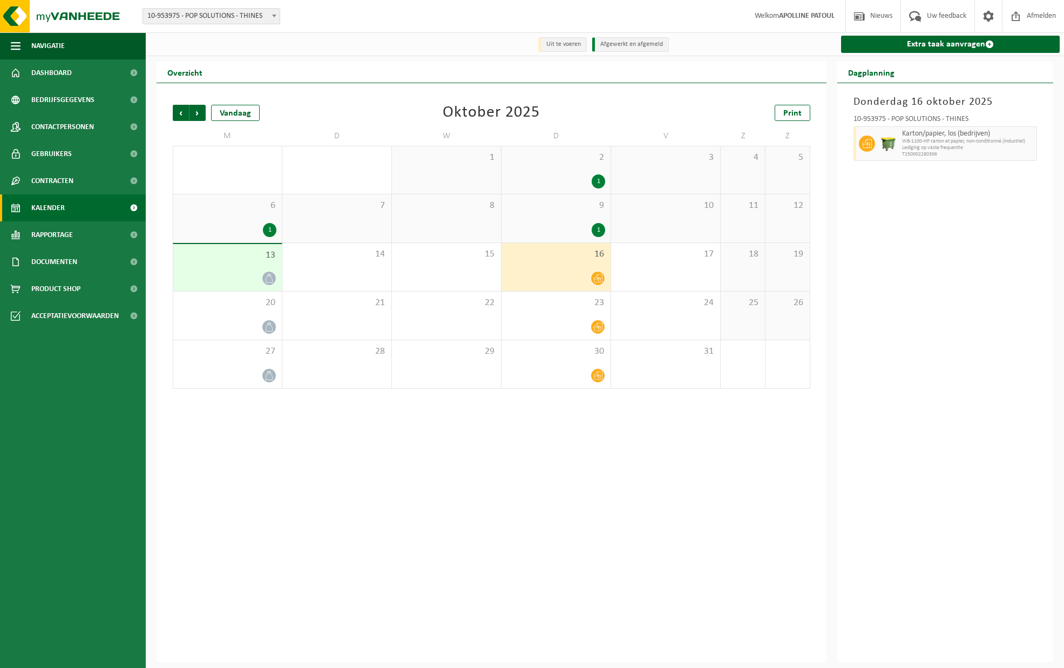
click at [601, 222] on div "9 1" at bounding box center [556, 218] width 109 height 48
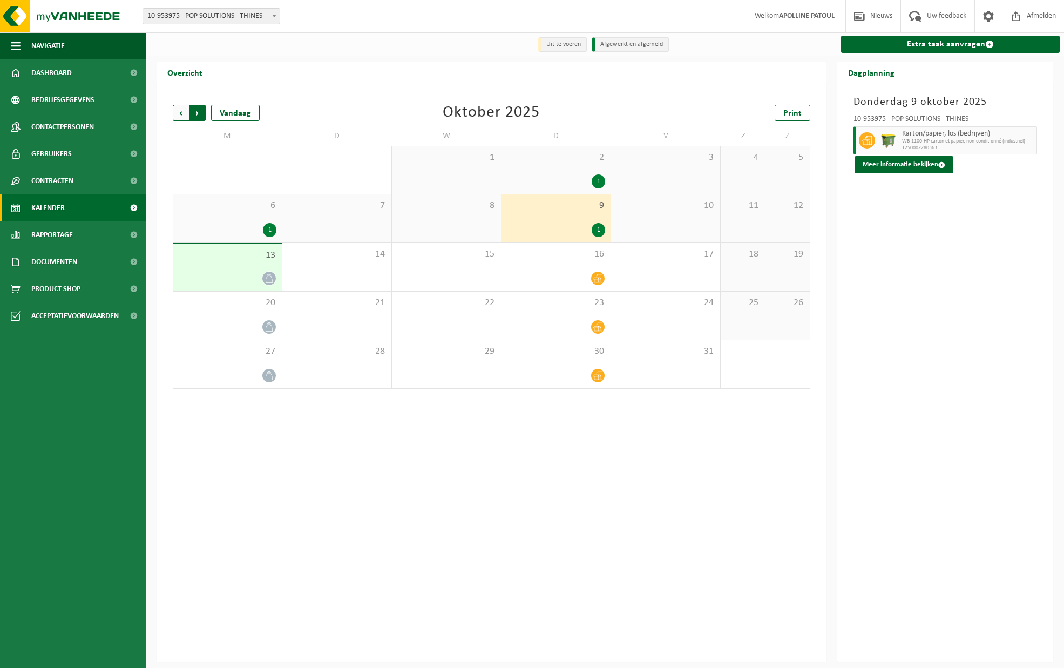
click at [177, 113] on span "Vorige" at bounding box center [181, 113] width 16 height 16
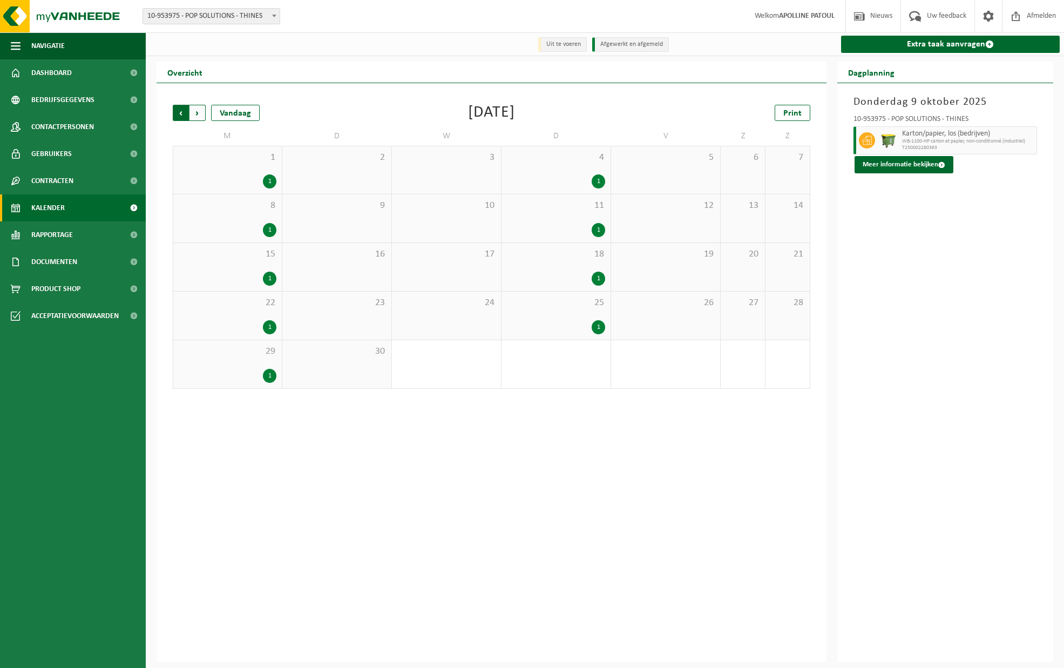
click at [190, 112] on span "Volgende" at bounding box center [198, 113] width 16 height 16
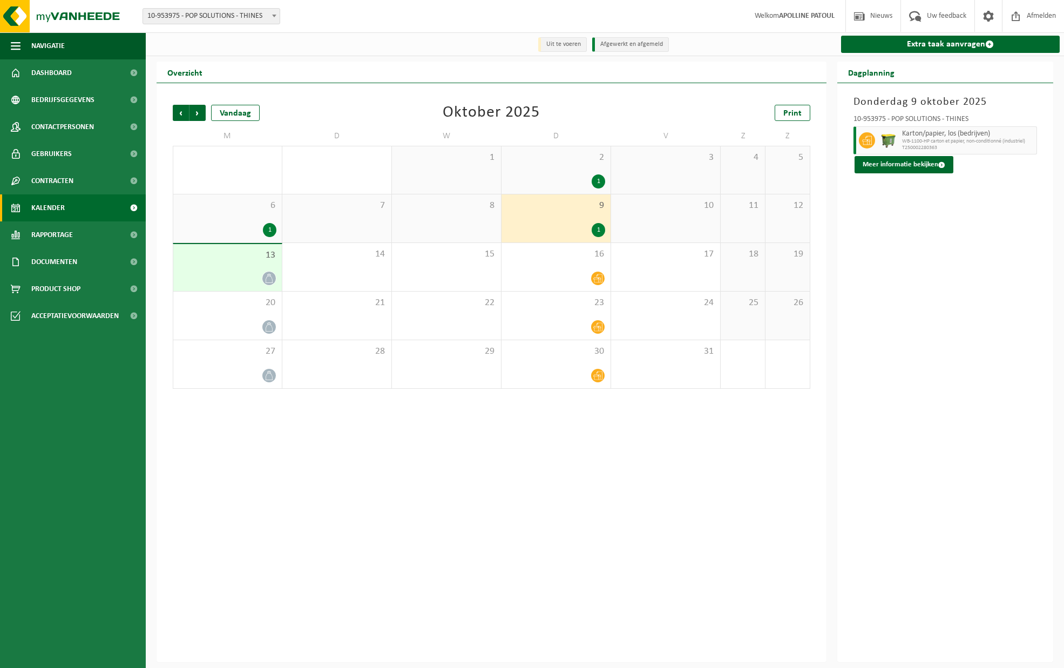
click at [268, 223] on div "1" at bounding box center [270, 230] width 14 height 14
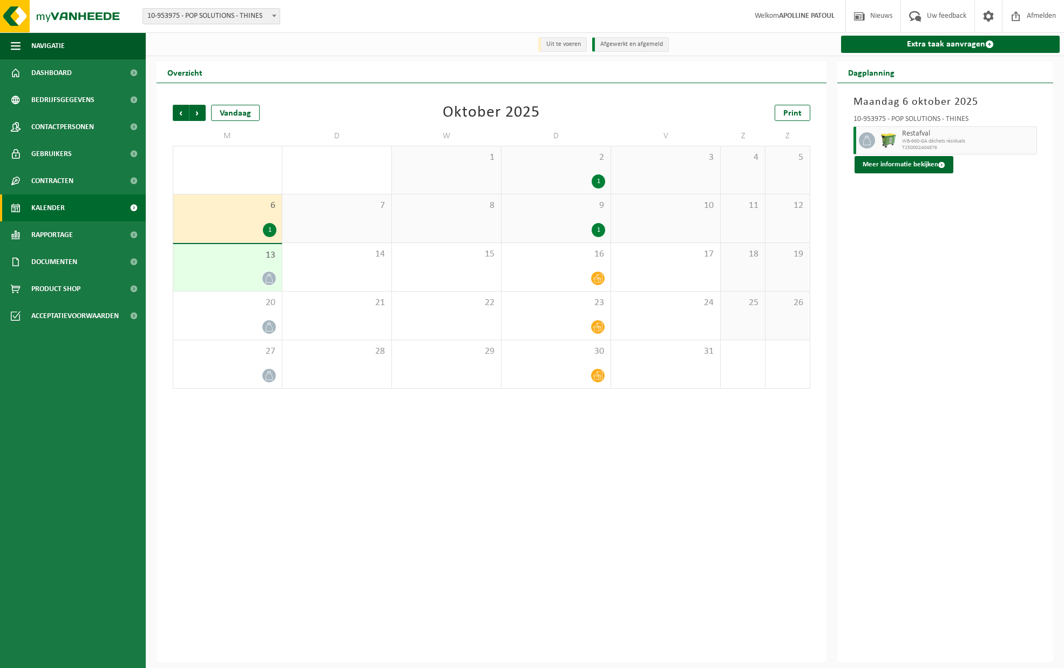
click at [269, 278] on icon at bounding box center [269, 278] width 9 height 9
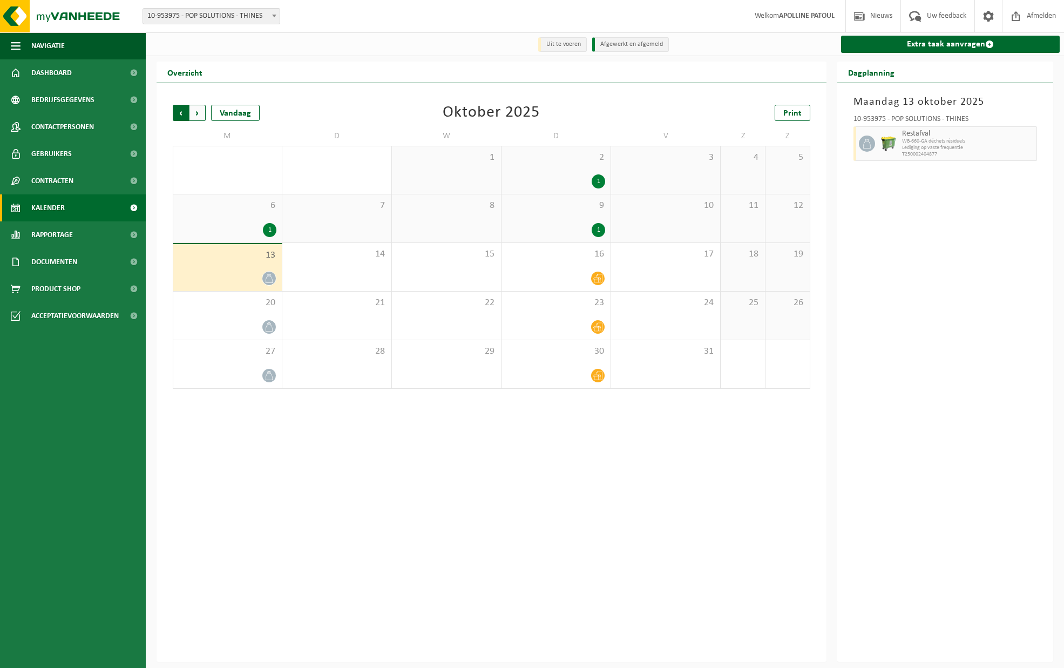
click at [196, 110] on span "Volgende" at bounding box center [198, 113] width 16 height 16
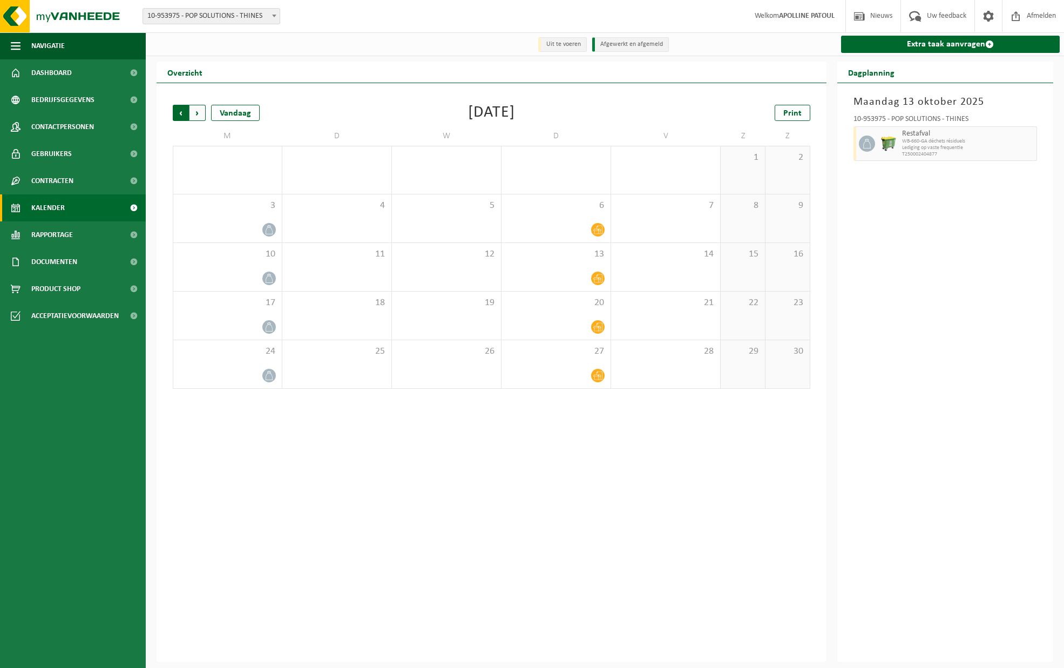
click at [198, 113] on span "Volgende" at bounding box center [198, 113] width 16 height 16
click at [172, 111] on div "Vorige Volgende Vandaag December 2025 Print M D W D V Z Z 1 2 3 4 5 6 7 8 9 10 …" at bounding box center [491, 247] width 649 height 306
click at [174, 111] on span "Vorige" at bounding box center [181, 113] width 16 height 16
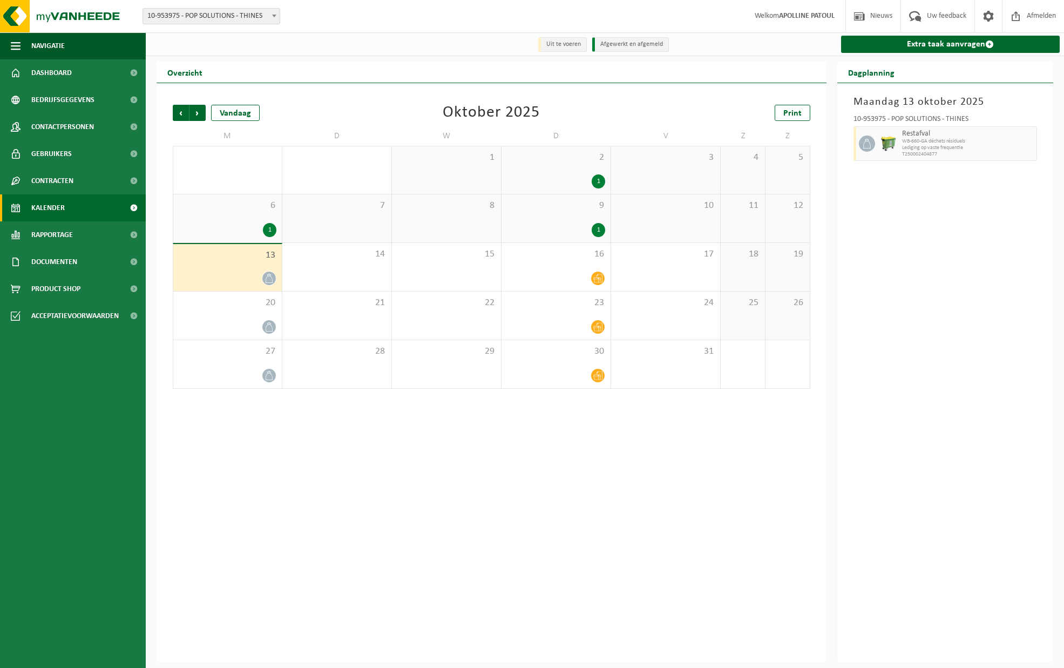
click at [174, 111] on span "Vorige" at bounding box center [181, 113] width 16 height 16
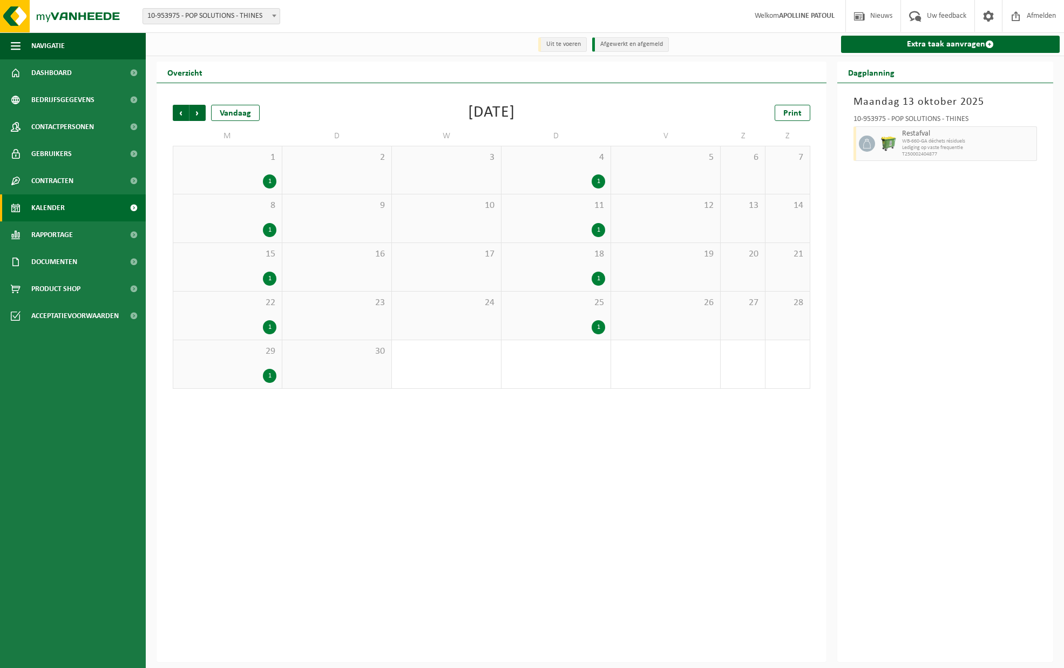
click at [264, 269] on div "15 1" at bounding box center [227, 267] width 109 height 48
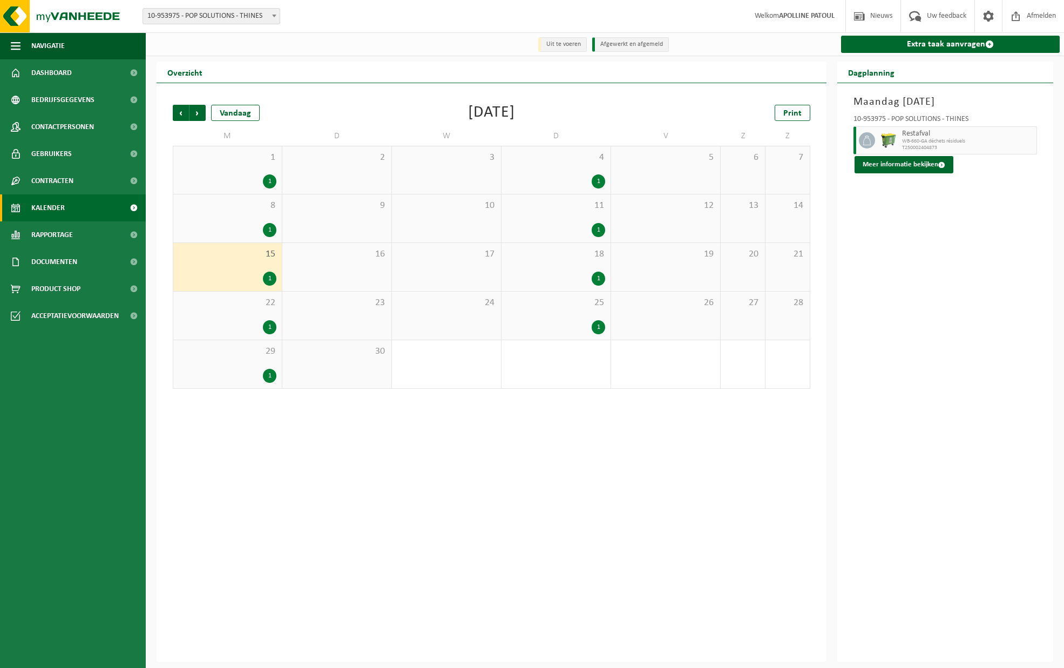
click at [570, 269] on div "18 1" at bounding box center [556, 267] width 109 height 48
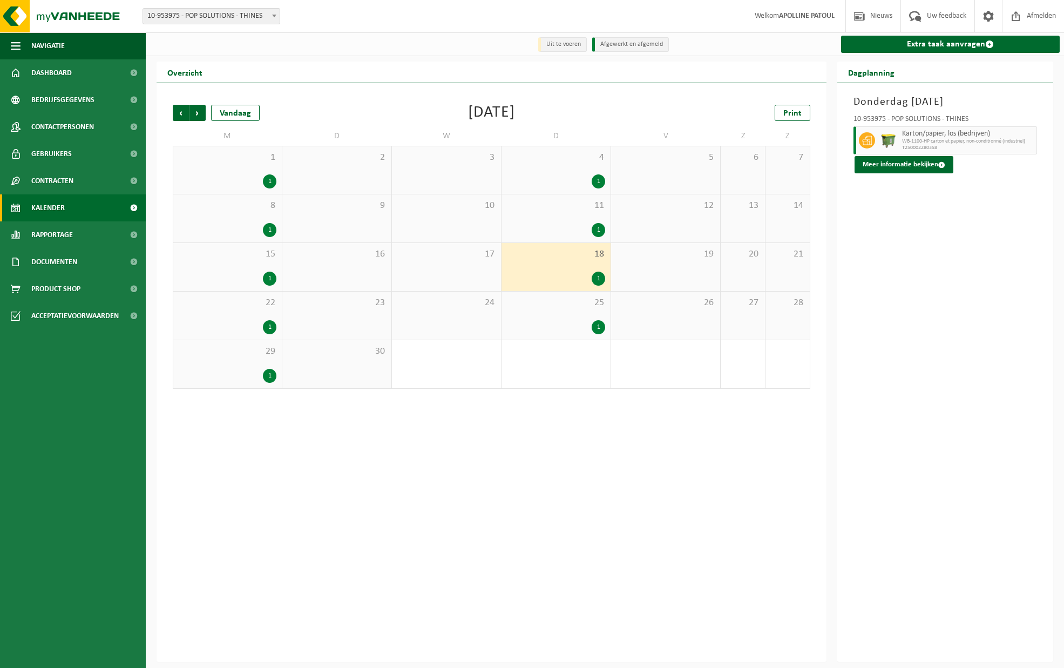
click at [568, 305] on span "25" at bounding box center [556, 303] width 98 height 12
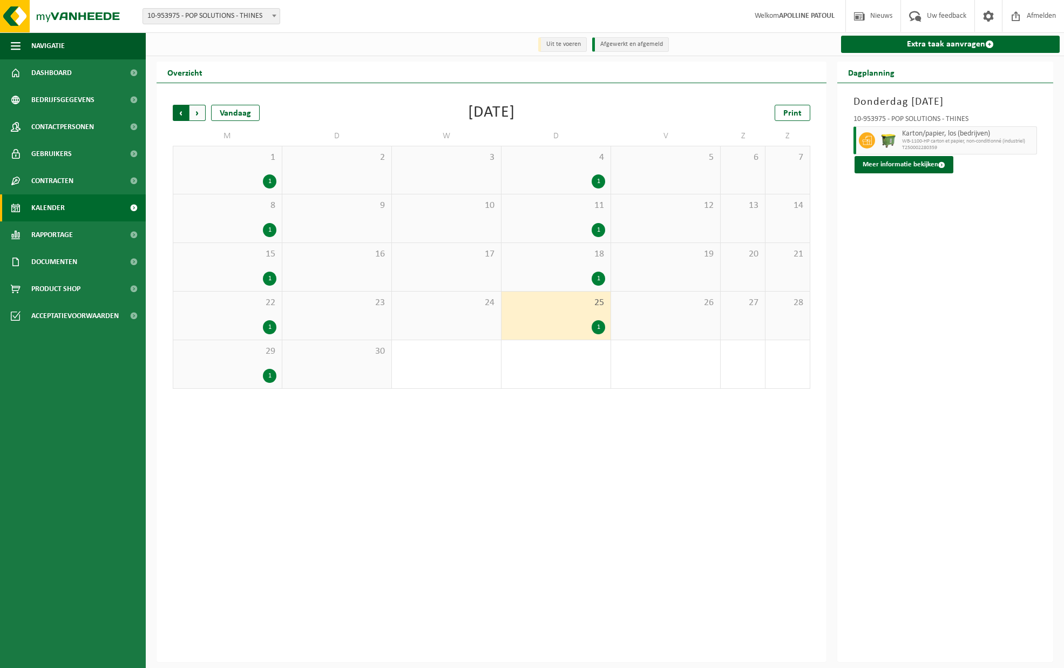
click at [201, 116] on span "Volgende" at bounding box center [198, 113] width 16 height 16
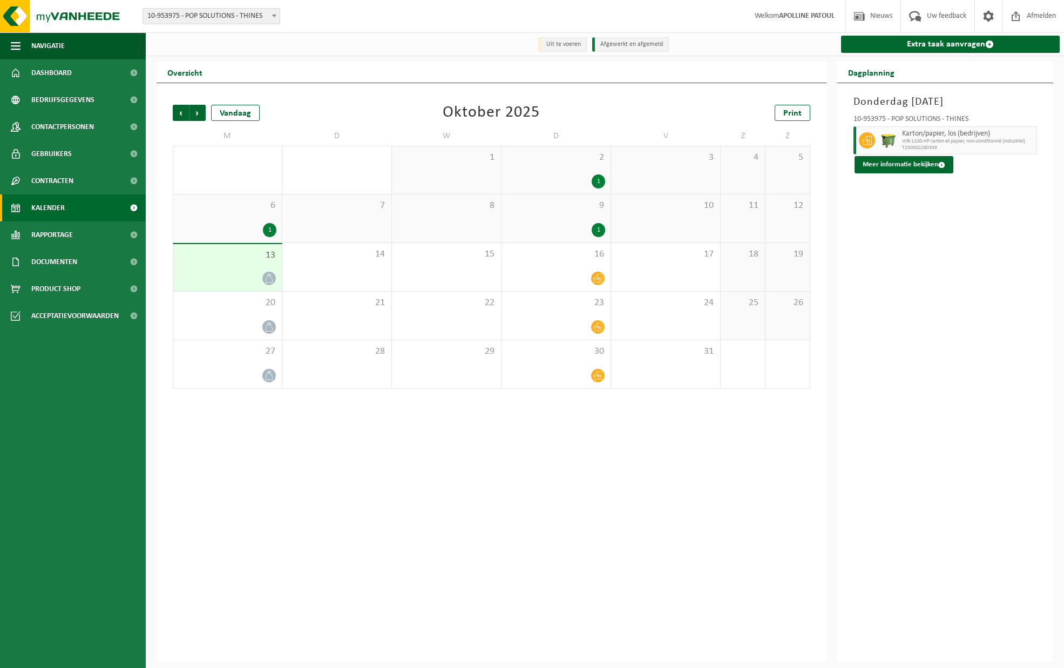
click at [274, 288] on div "13" at bounding box center [227, 267] width 109 height 47
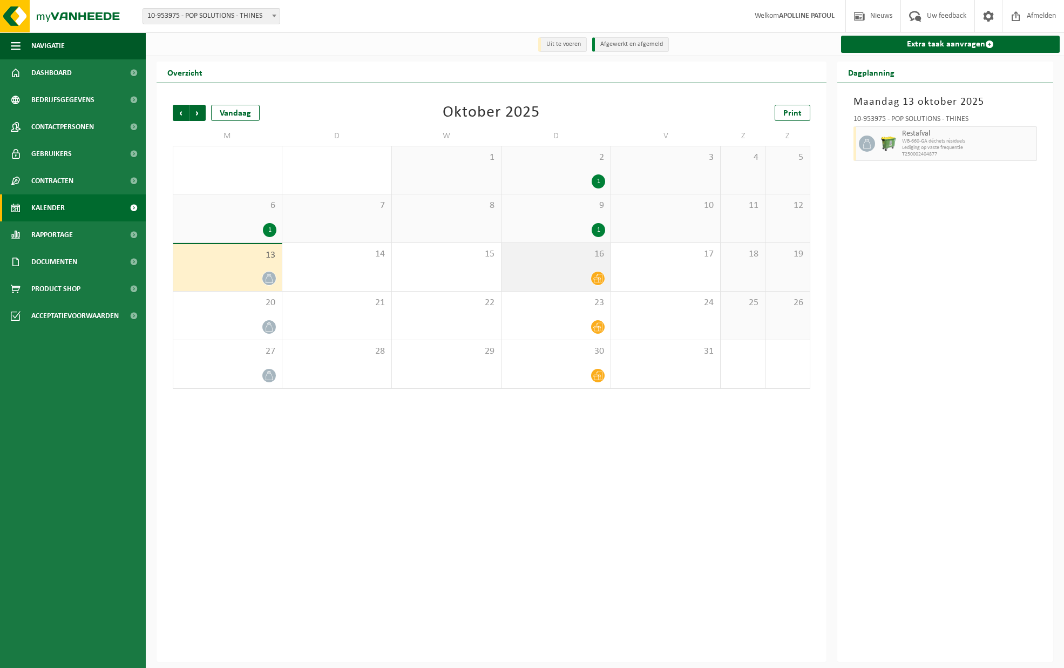
click at [575, 278] on div at bounding box center [556, 278] width 98 height 15
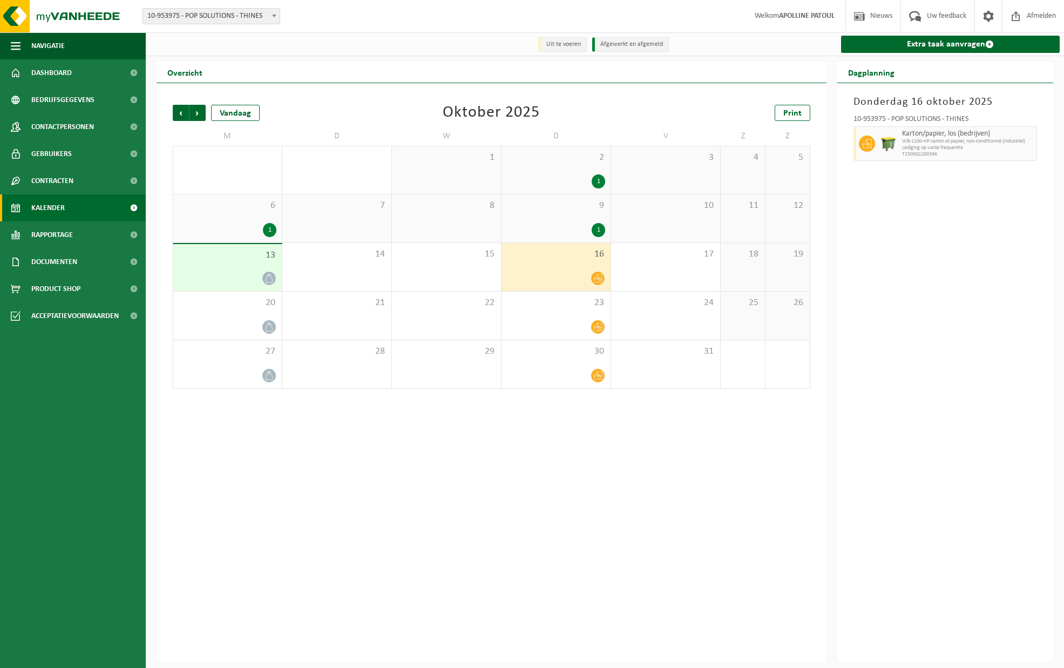
click at [598, 187] on div "1" at bounding box center [599, 181] width 14 height 14
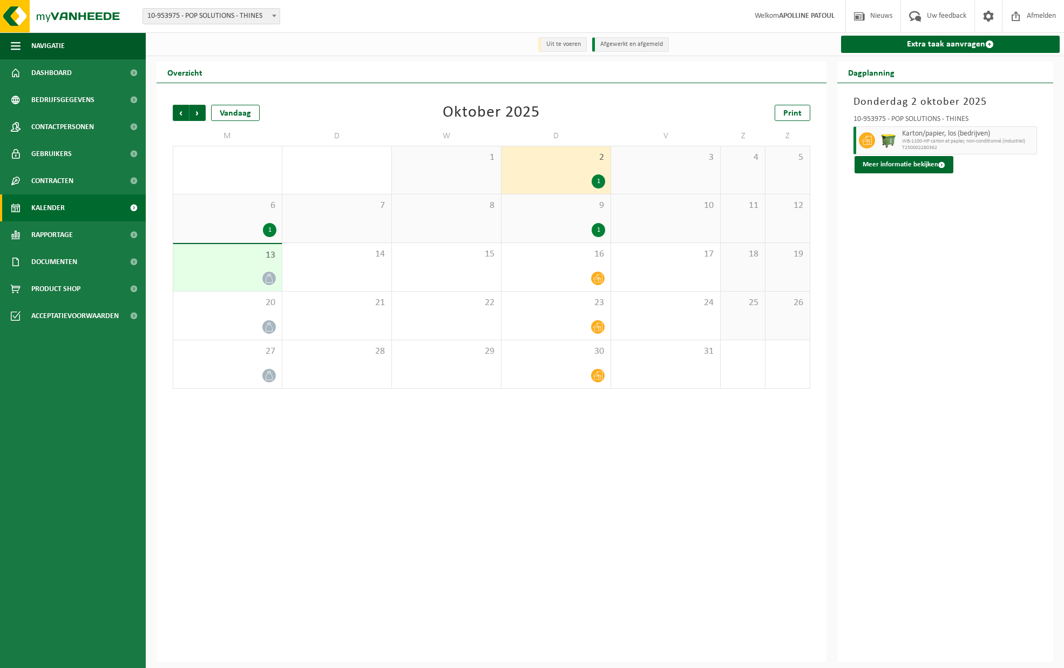
click at [591, 146] on div "2 1" at bounding box center [556, 170] width 109 height 48
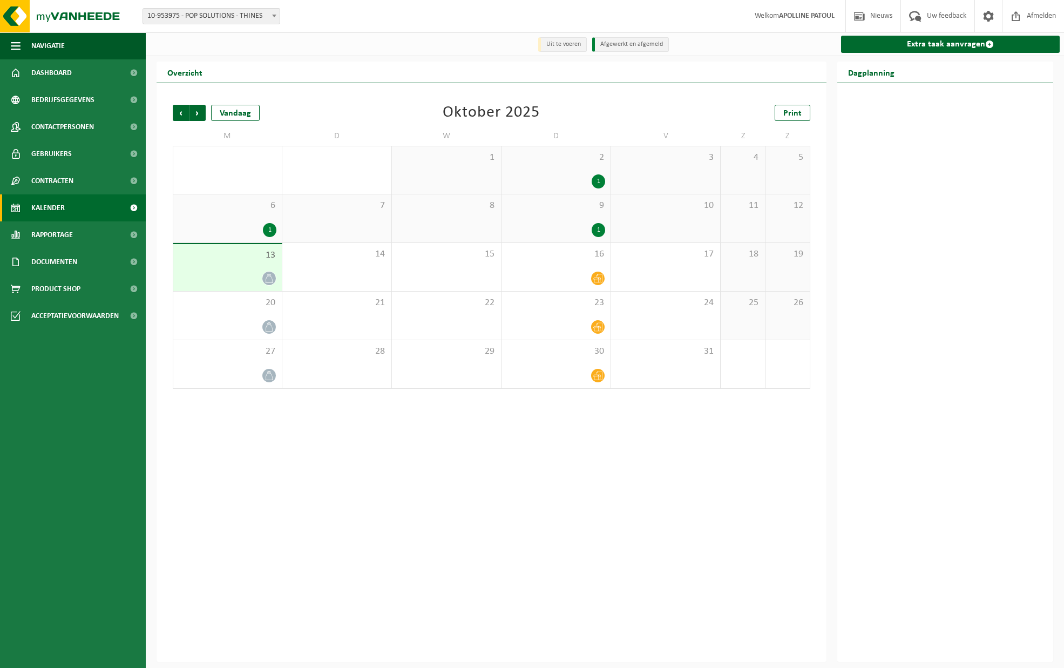
click at [586, 235] on div "1" at bounding box center [556, 230] width 98 height 14
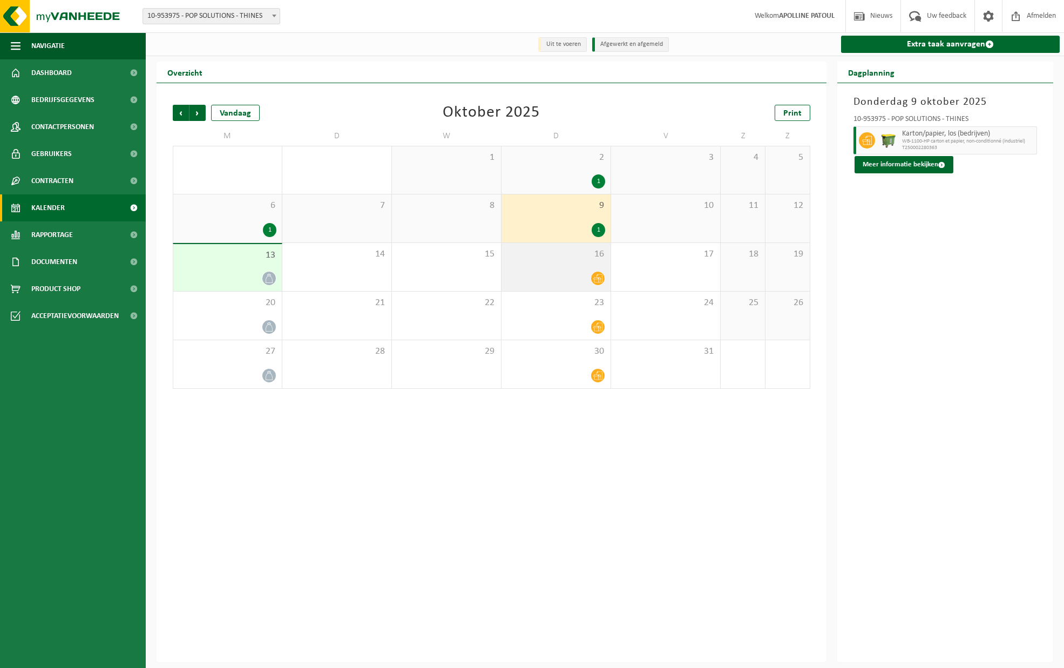
click at [590, 273] on div at bounding box center [556, 278] width 98 height 15
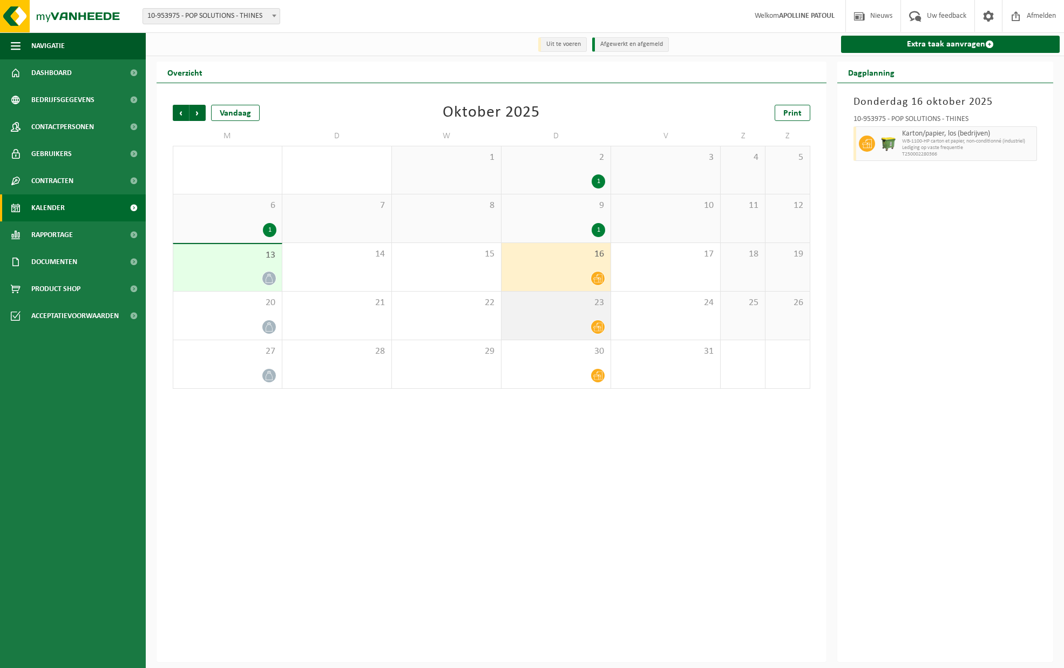
click at [560, 322] on div at bounding box center [556, 327] width 98 height 15
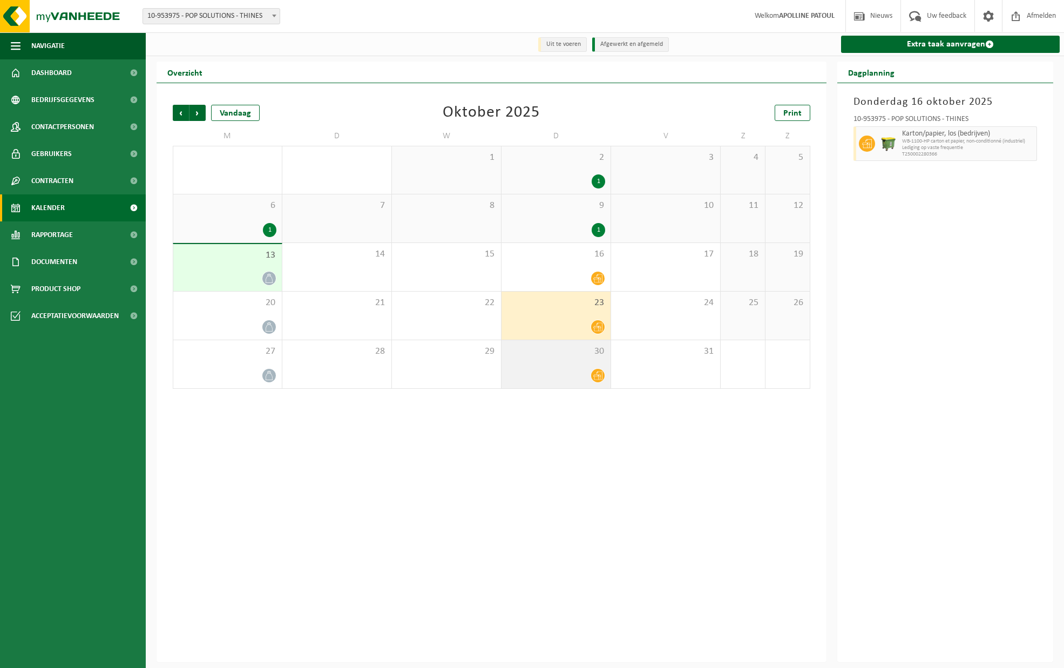
click at [576, 372] on div at bounding box center [556, 375] width 98 height 15
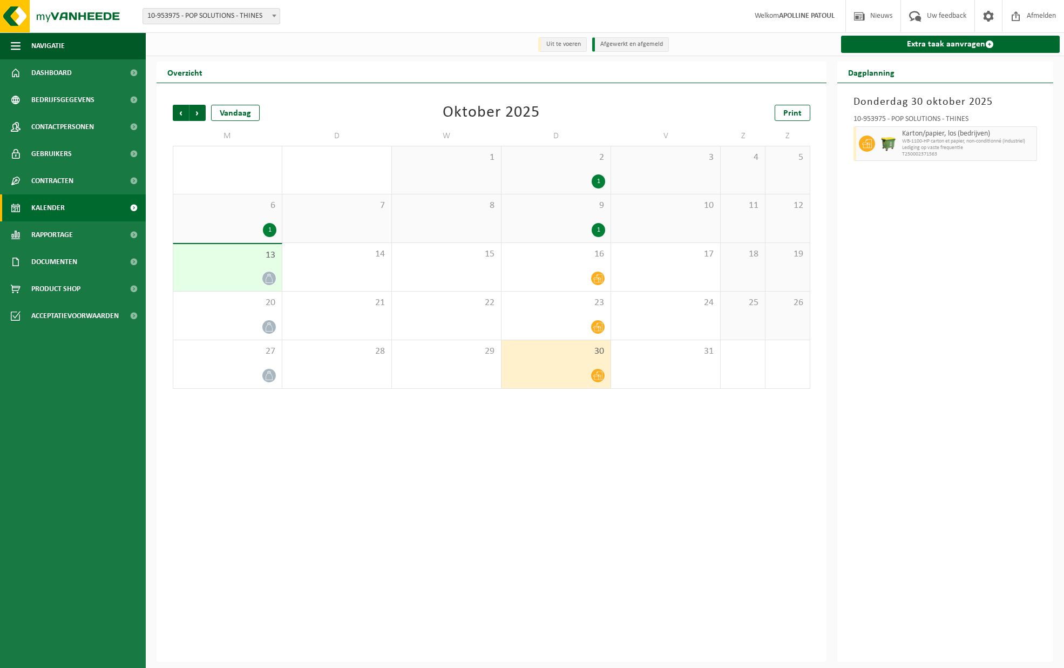
click at [224, 13] on span "10-953975 - POP SOLUTIONS - THINES" at bounding box center [211, 16] width 137 height 15
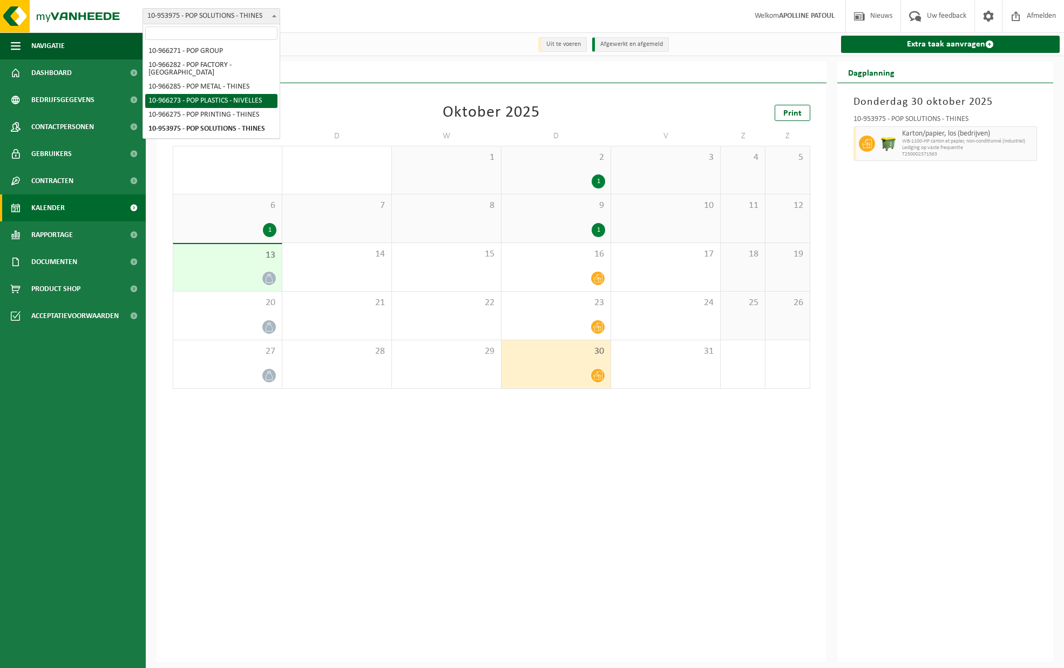
select select "152881"
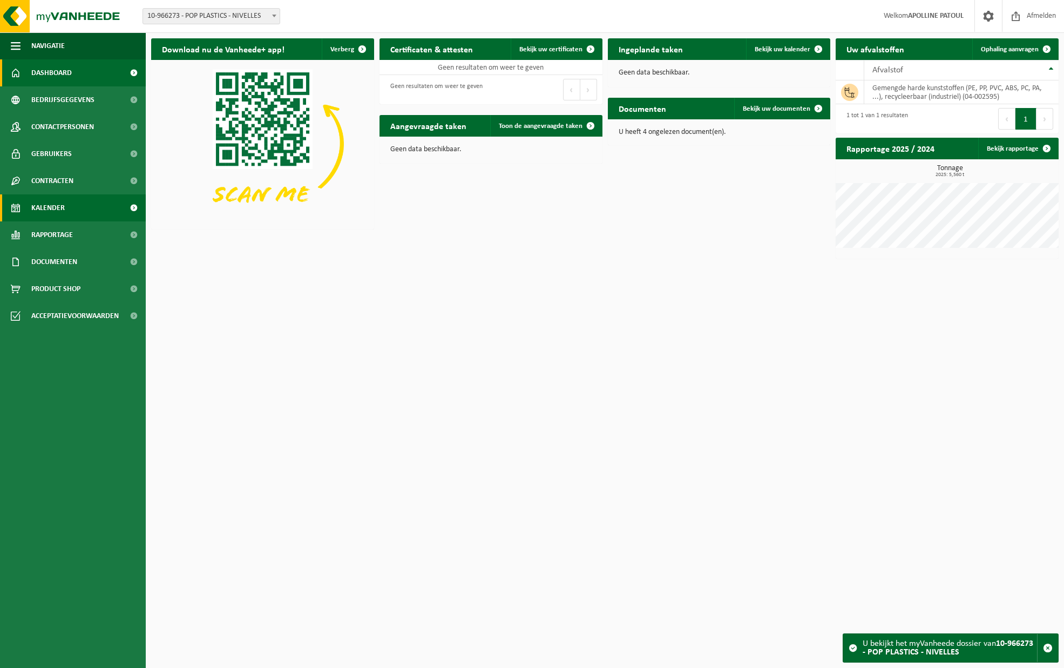
click at [72, 199] on link "Kalender" at bounding box center [73, 207] width 146 height 27
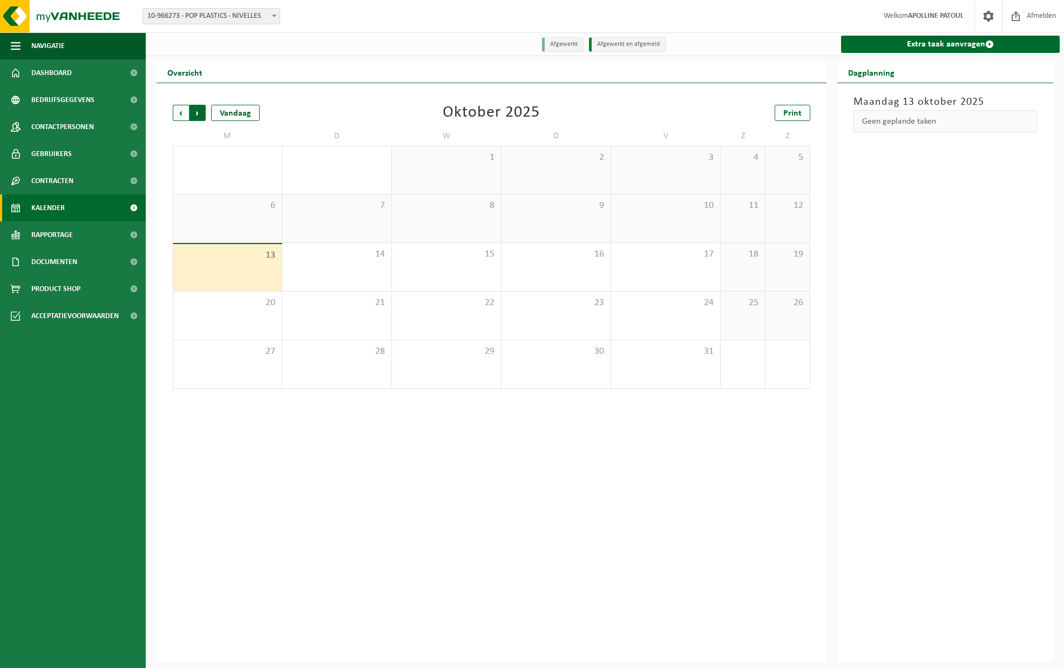
click at [179, 118] on span "Vorige" at bounding box center [181, 113] width 16 height 16
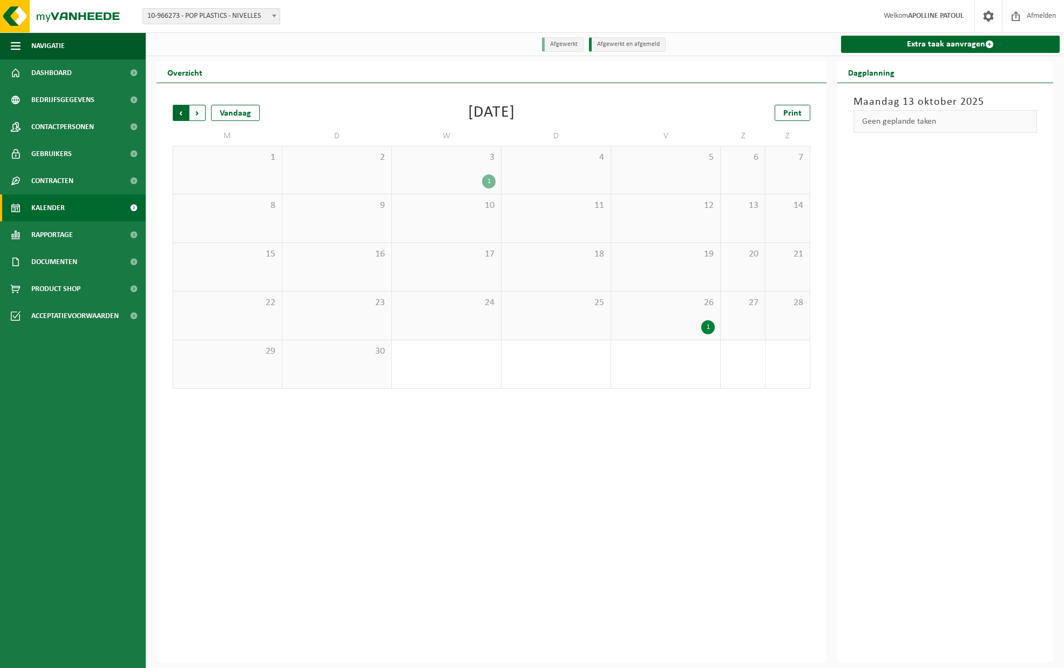
click at [198, 118] on span "Volgende" at bounding box center [198, 113] width 16 height 16
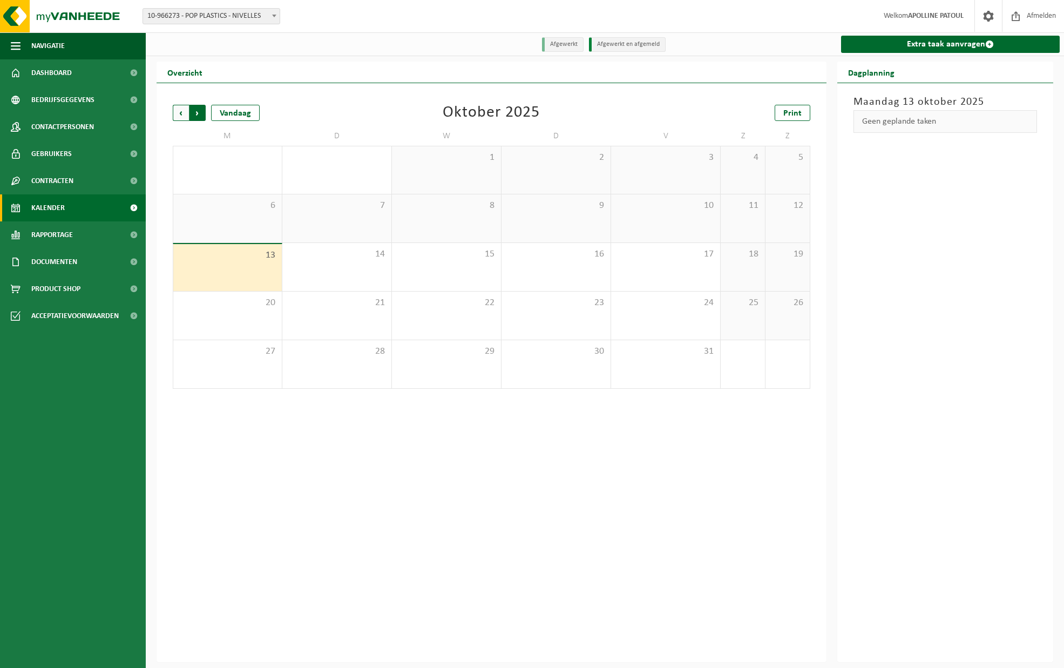
click at [176, 112] on span "Vorige" at bounding box center [181, 113] width 16 height 16
click at [201, 112] on span "Volgende" at bounding box center [198, 113] width 16 height 16
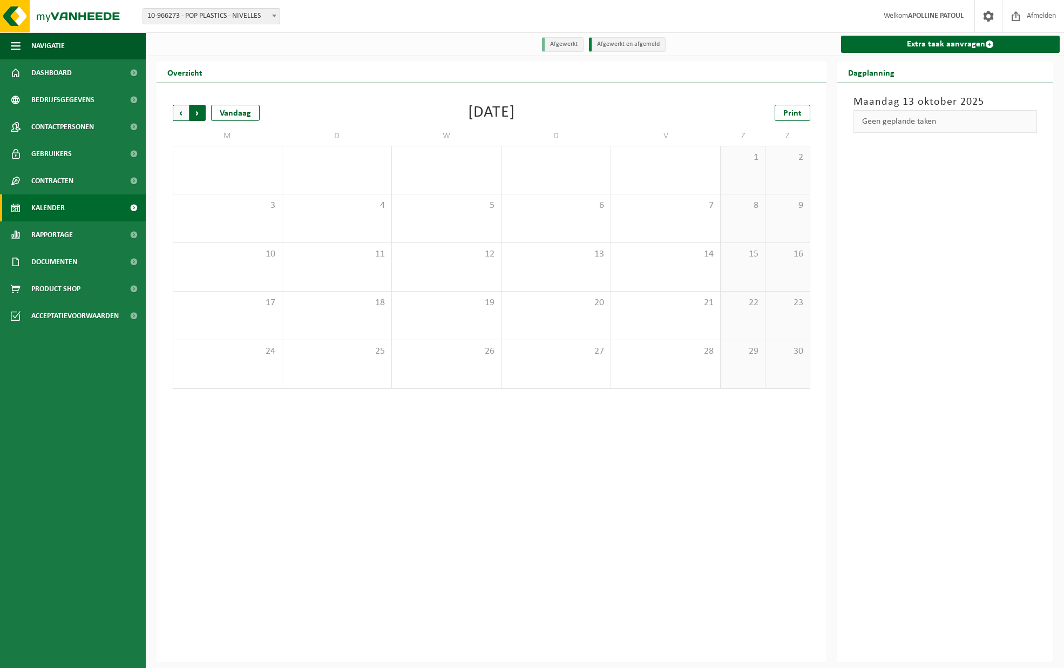
click at [177, 117] on span "Vorige" at bounding box center [181, 113] width 16 height 16
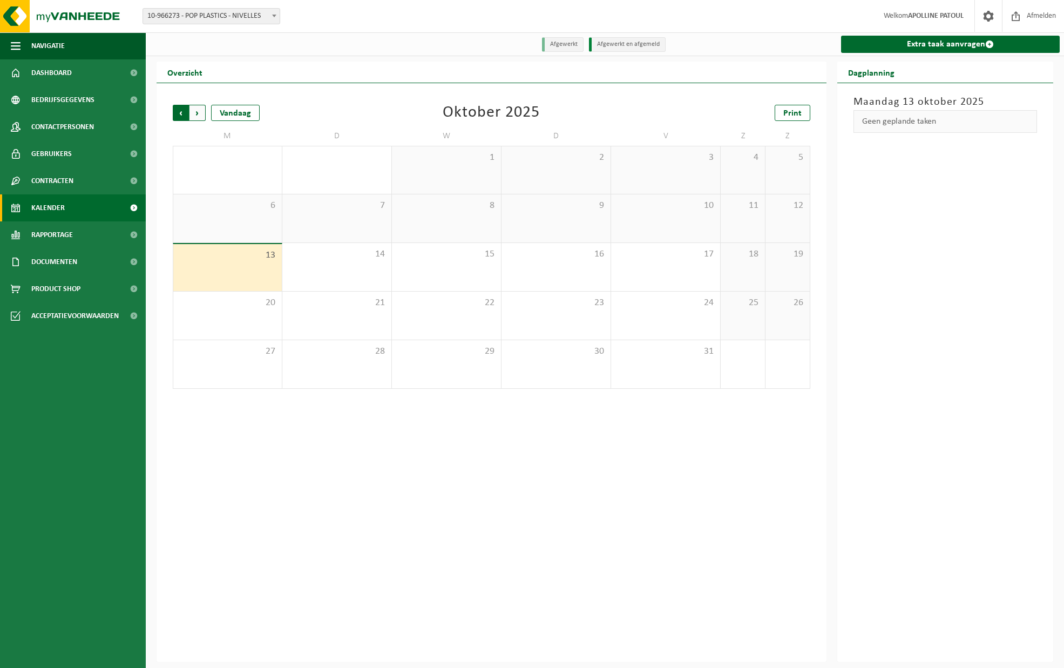
click at [198, 112] on span "Volgende" at bounding box center [198, 113] width 16 height 16
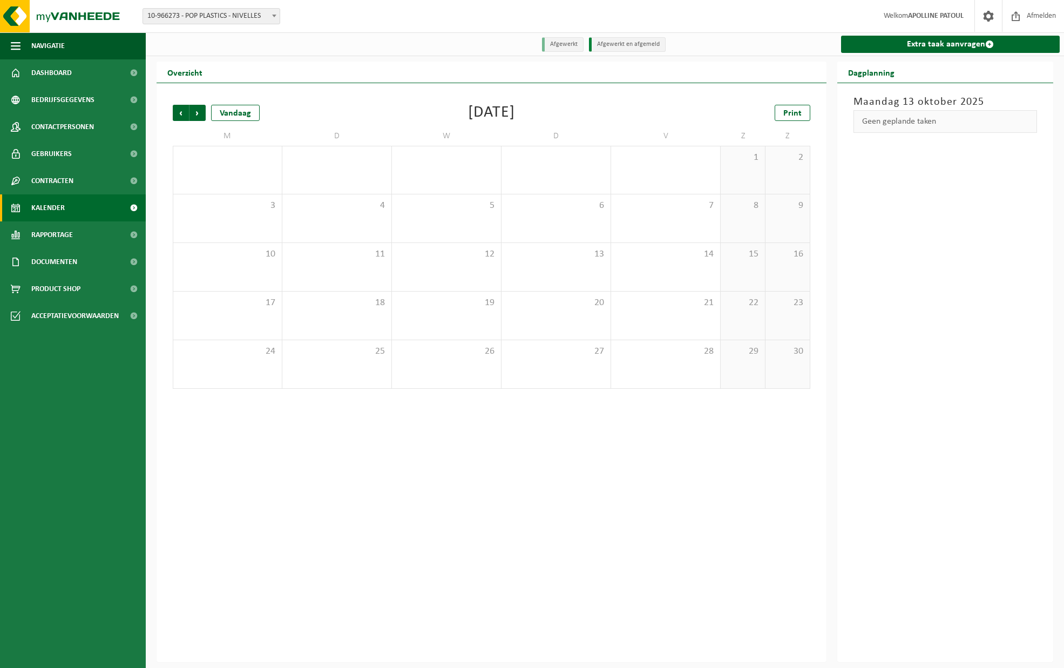
click at [198, 112] on span "Volgende" at bounding box center [198, 113] width 16 height 16
click at [181, 111] on span "Vorige" at bounding box center [181, 113] width 16 height 16
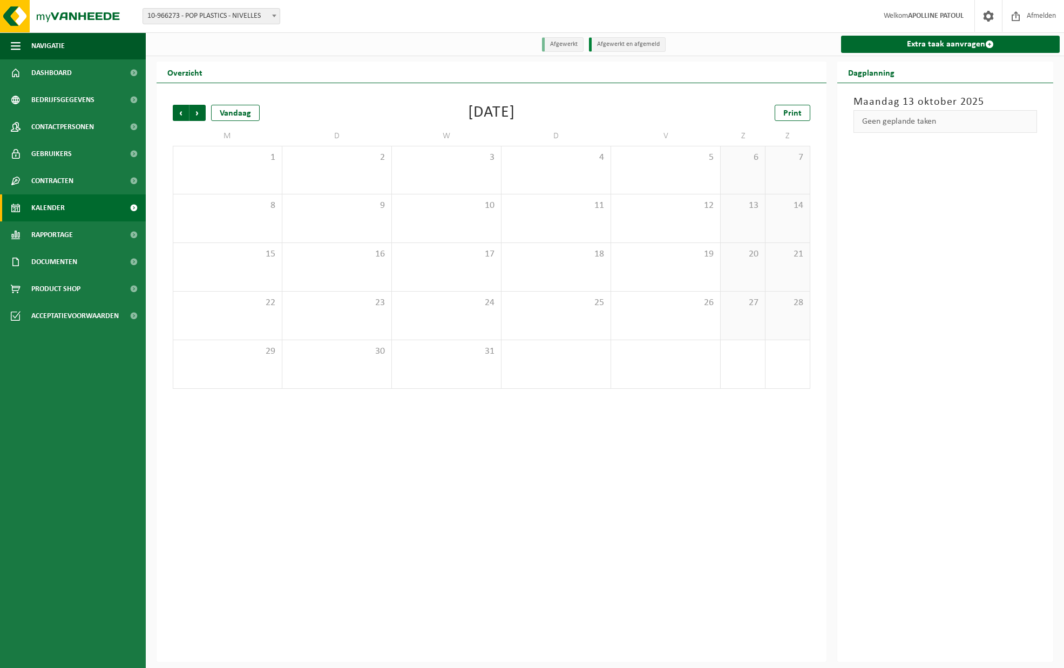
click at [181, 111] on span "Vorige" at bounding box center [181, 113] width 16 height 16
click at [49, 242] on span "Rapportage" at bounding box center [52, 234] width 42 height 27
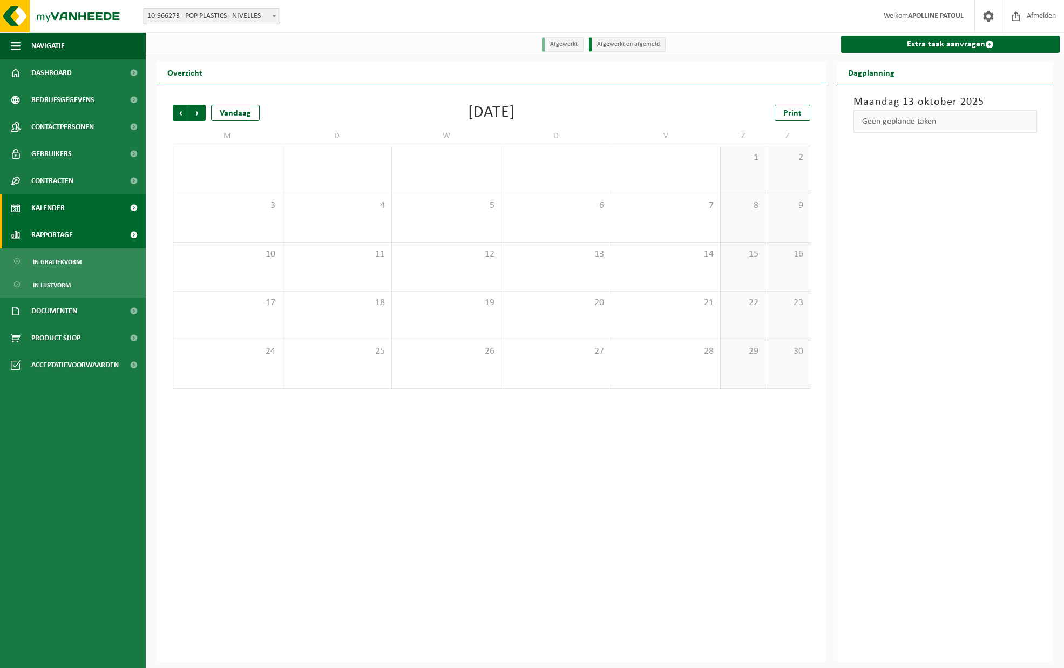
click at [49, 242] on span "Rapportage" at bounding box center [52, 234] width 42 height 27
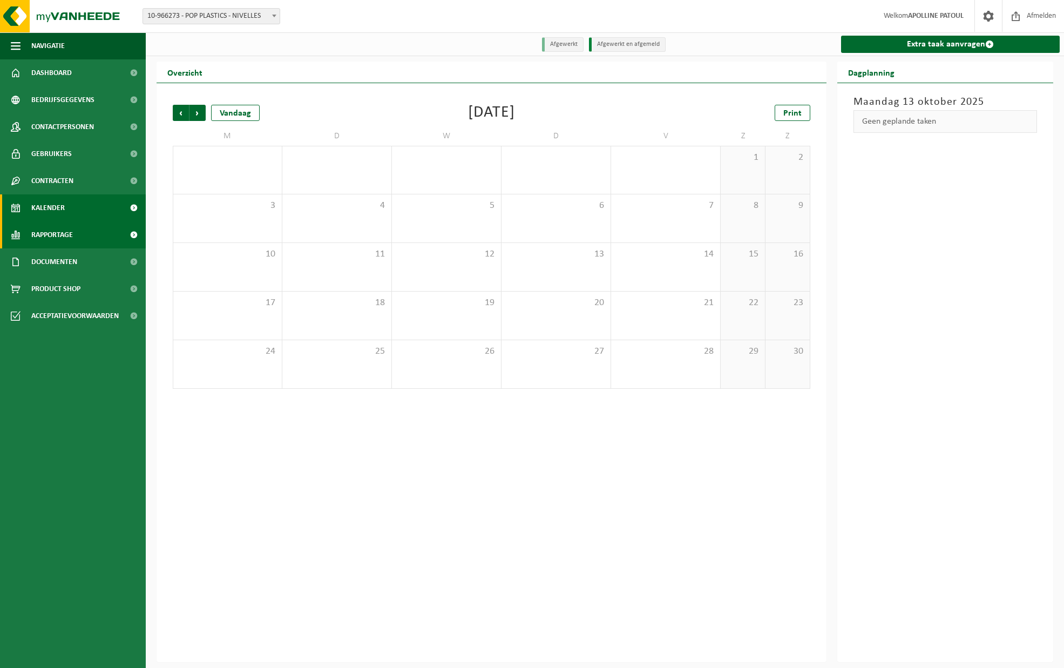
click at [60, 224] on span "Rapportage" at bounding box center [52, 234] width 42 height 27
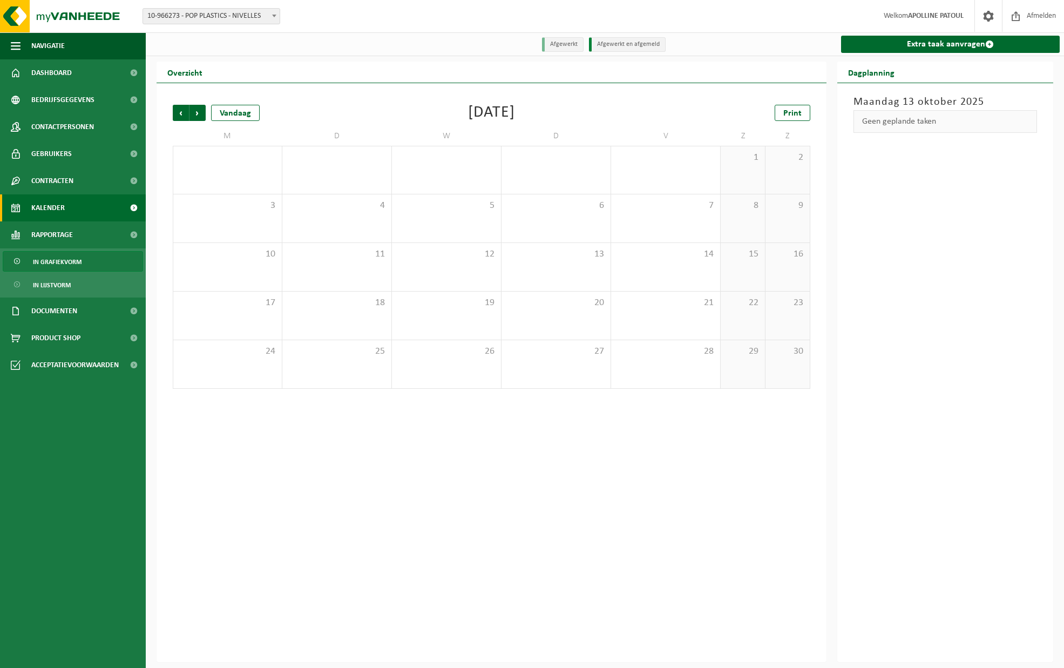
click at [66, 264] on span "In grafiekvorm" at bounding box center [57, 262] width 49 height 21
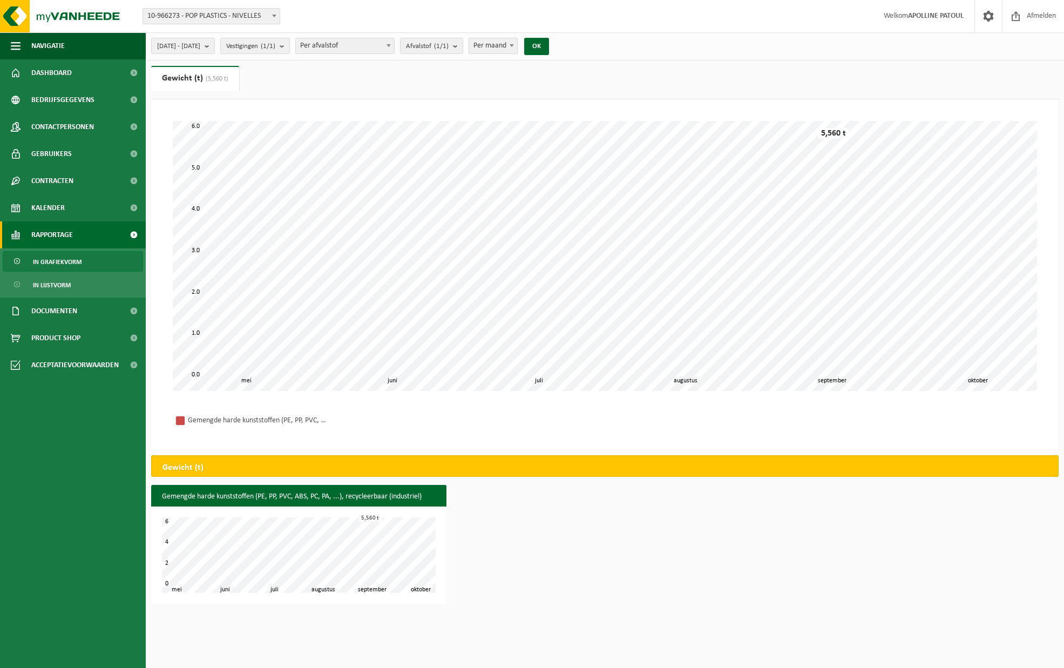
click at [8, 241] on link "Rapportage" at bounding box center [73, 234] width 146 height 27
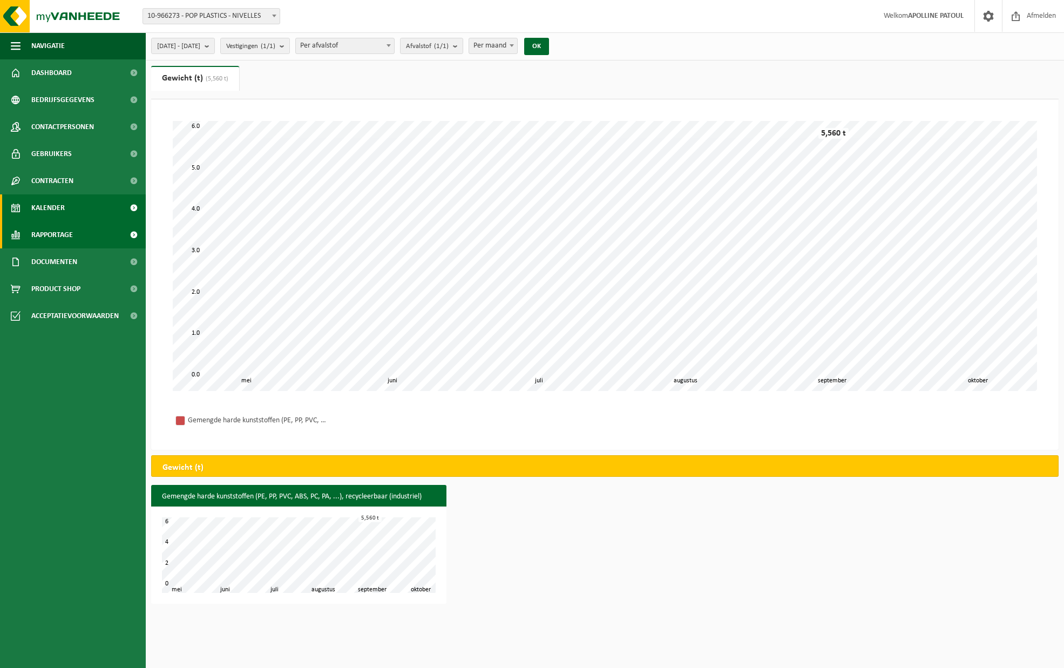
click at [45, 216] on span "Kalender" at bounding box center [47, 207] width 33 height 27
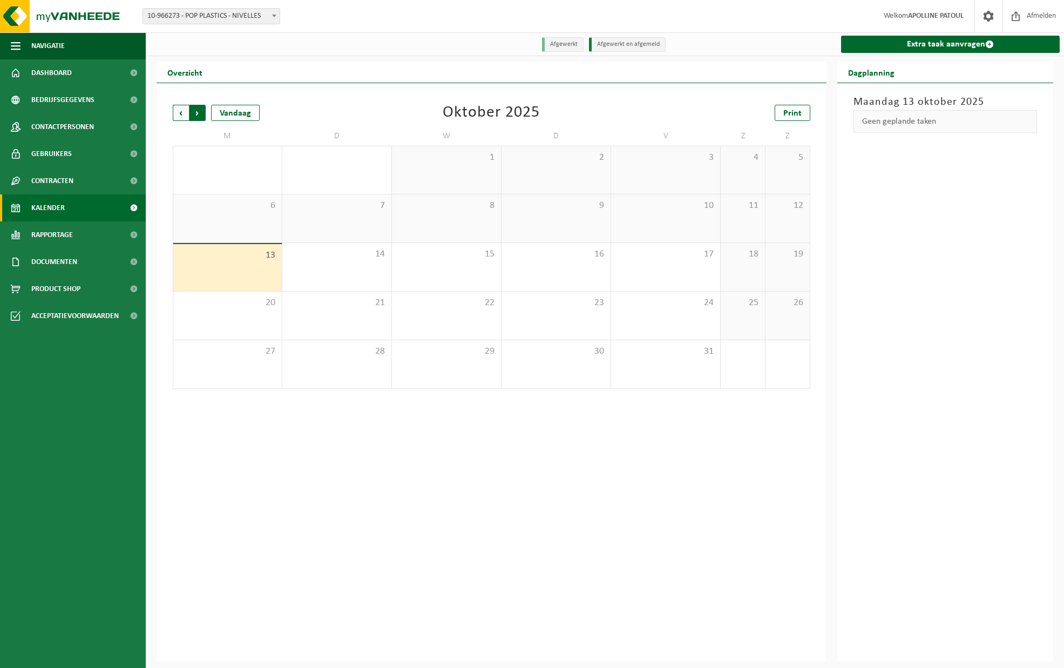
click at [183, 114] on span "Vorige" at bounding box center [181, 113] width 16 height 16
click at [484, 176] on div "1" at bounding box center [489, 181] width 14 height 14
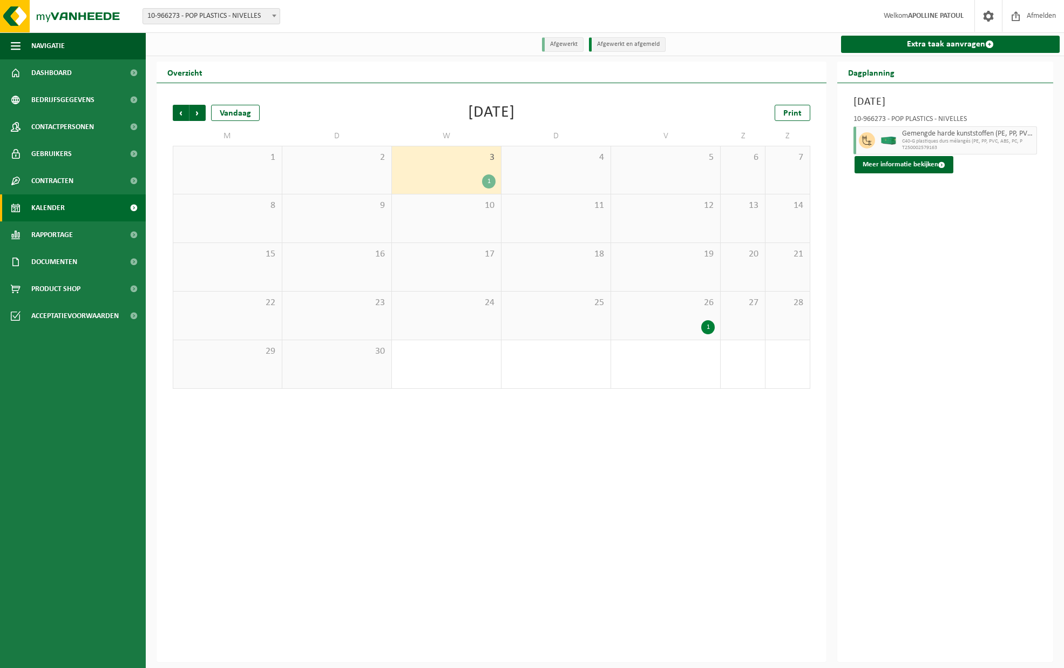
click at [484, 176] on div "1" at bounding box center [489, 181] width 14 height 14
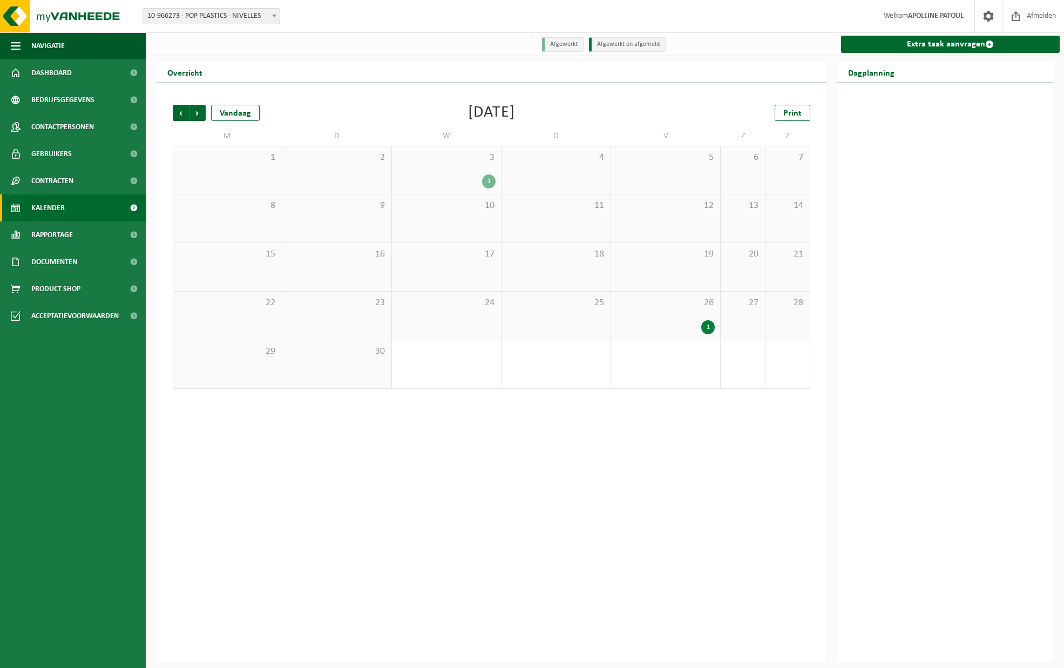
click at [484, 176] on div "1" at bounding box center [489, 181] width 14 height 14
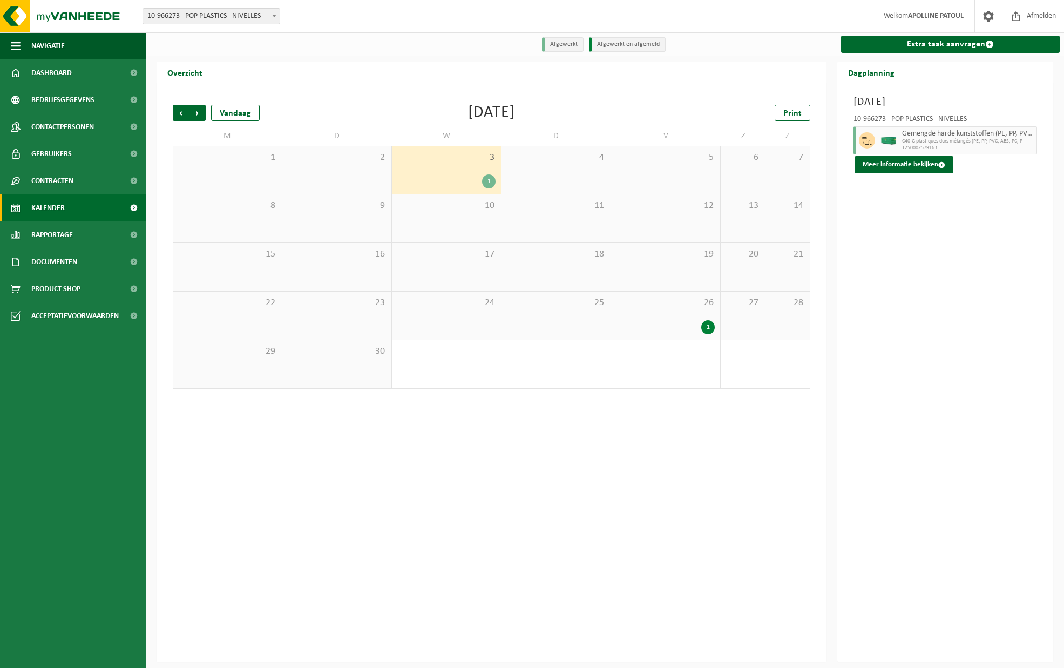
click at [705, 324] on div "1" at bounding box center [708, 327] width 14 height 14
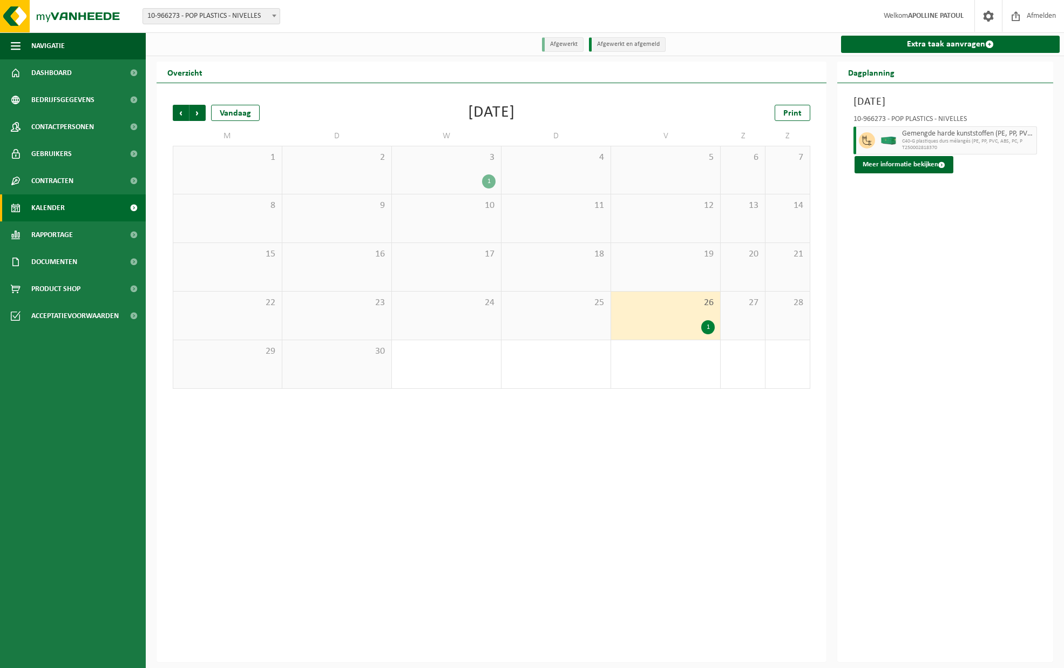
click at [911, 147] on span "T250002818370" at bounding box center [968, 148] width 132 height 6
click at [894, 135] on div at bounding box center [889, 140] width 22 height 28
click at [901, 173] on button "Meer informatie bekijken" at bounding box center [904, 164] width 99 height 17
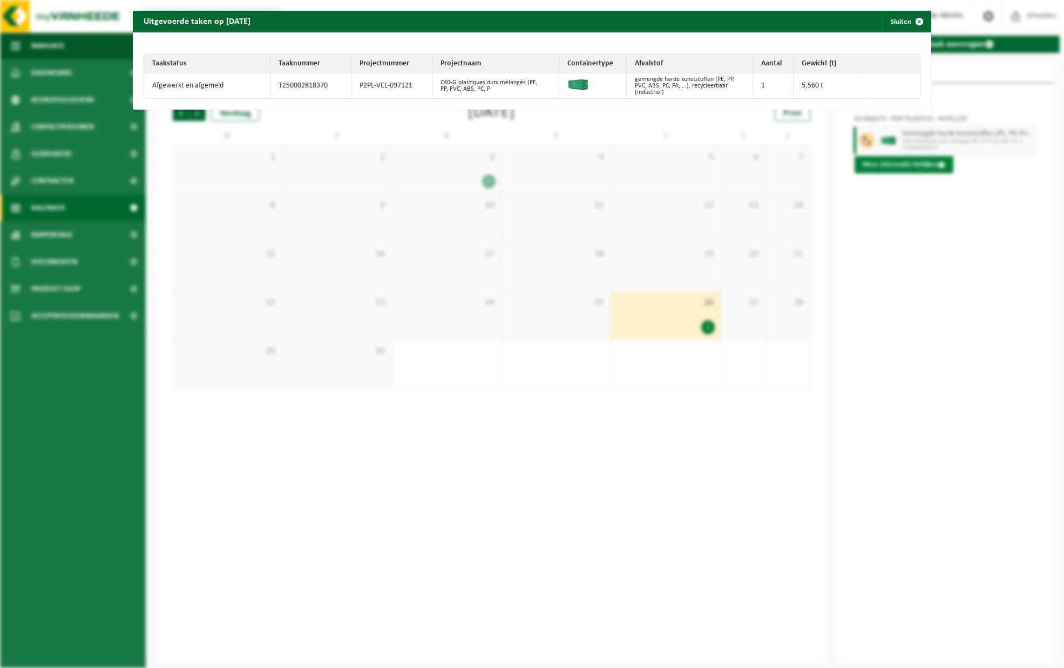
click at [901, 168] on div "Uitgevoerde taken op 2025-09-26 Sluiten Taakstatus Taaknummer Projectnummer Pro…" at bounding box center [532, 334] width 1064 height 668
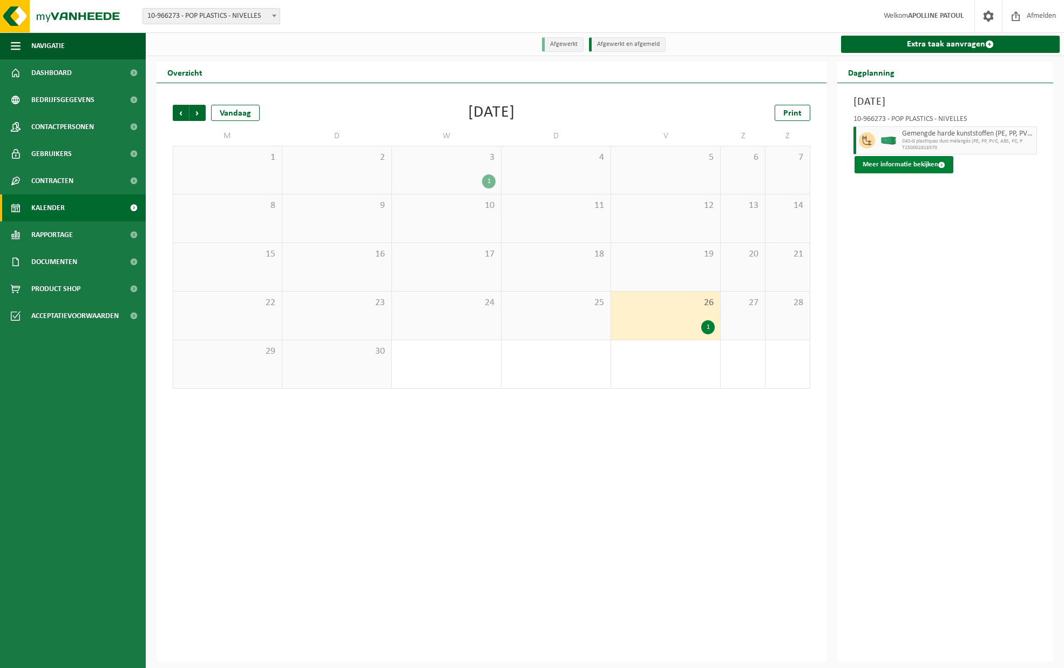
click at [901, 168] on button "Meer informatie bekijken" at bounding box center [904, 164] width 99 height 17
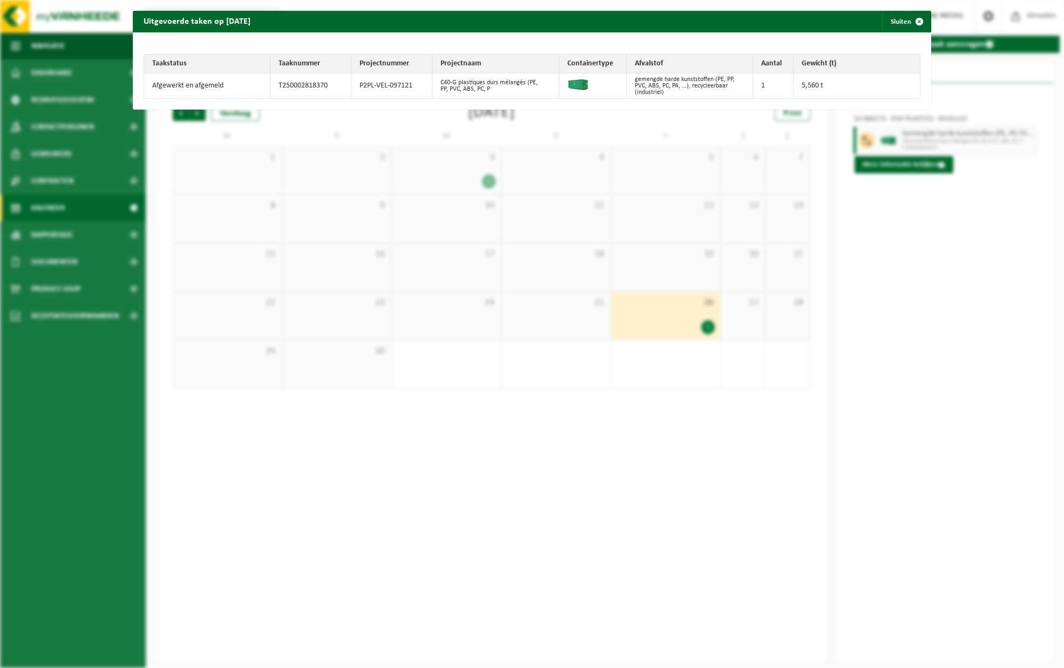
click at [483, 92] on td "C40-G plastiques durs mélangés (PE, PP, PVC, ABS, PC, P" at bounding box center [496, 85] width 126 height 25
click at [584, 260] on div "Uitgevoerde taken op 2025-09-26 Sluiten Taakstatus Taaknummer Projectnummer Pro…" at bounding box center [532, 334] width 1064 height 668
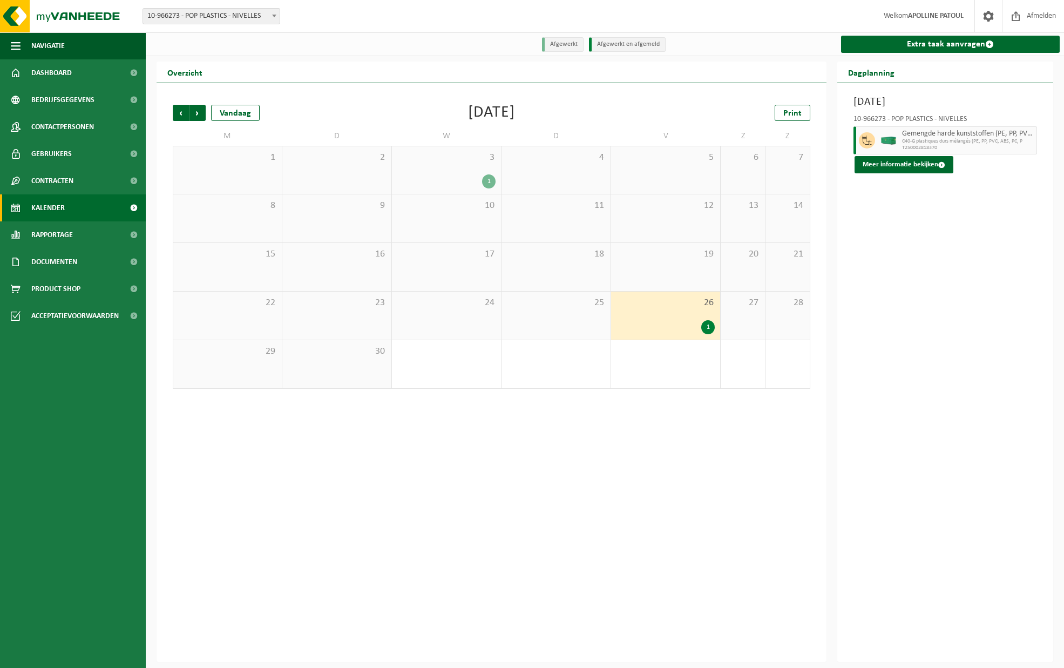
click at [247, 15] on span "10-966273 - POP PLASTICS - NIVELLES" at bounding box center [211, 16] width 137 height 15
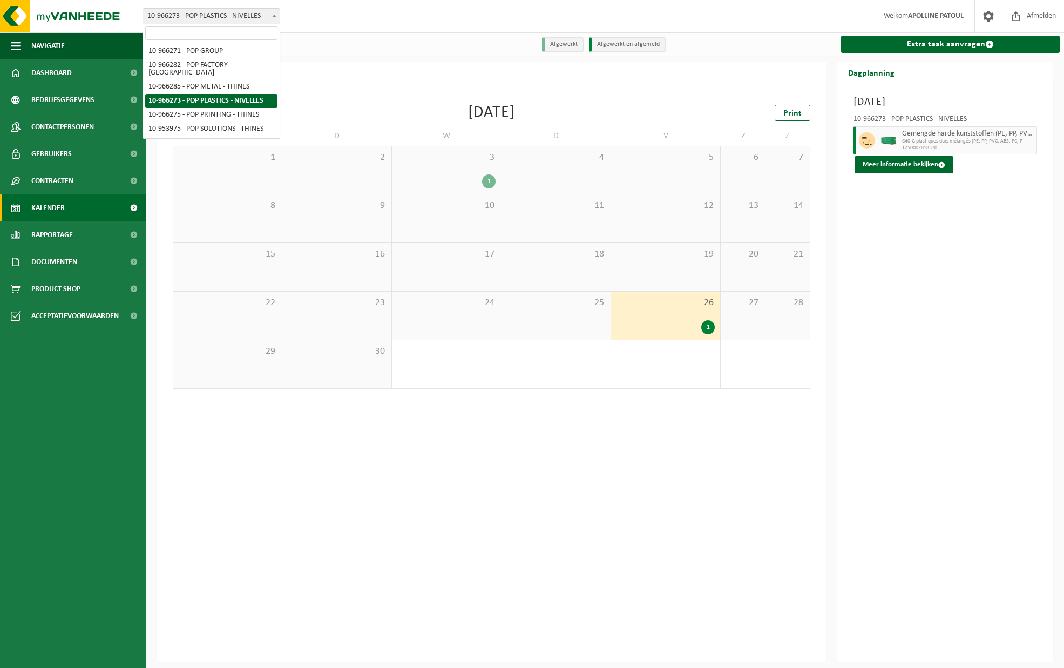
click at [231, 17] on span "10-966273 - POP PLASTICS - NIVELLES" at bounding box center [211, 16] width 137 height 15
select select "152882"
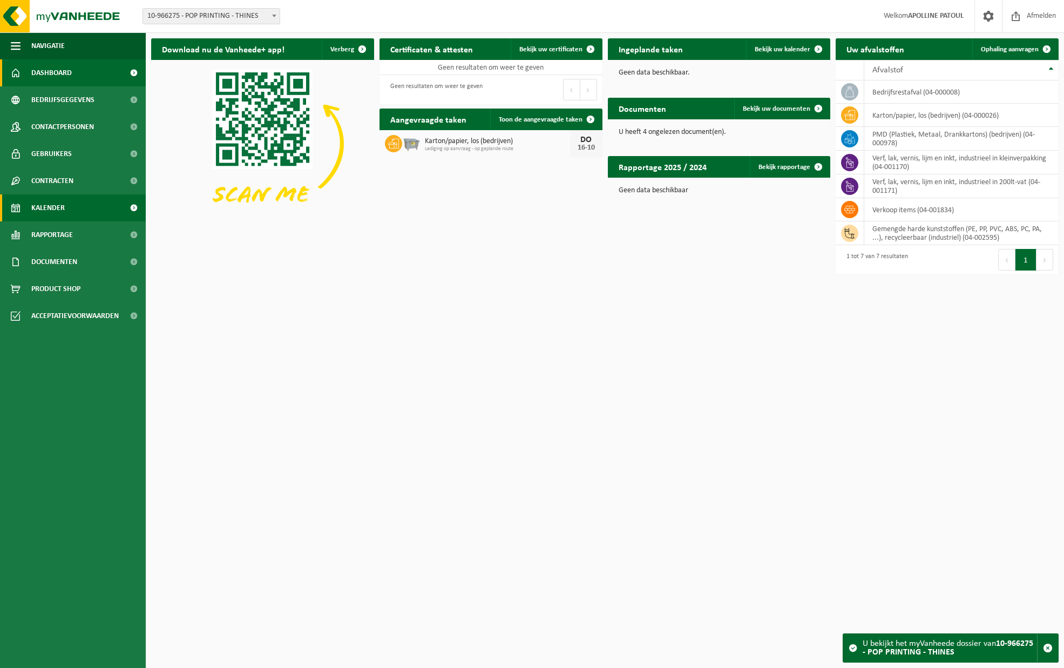
click at [68, 208] on link "Kalender" at bounding box center [73, 207] width 146 height 27
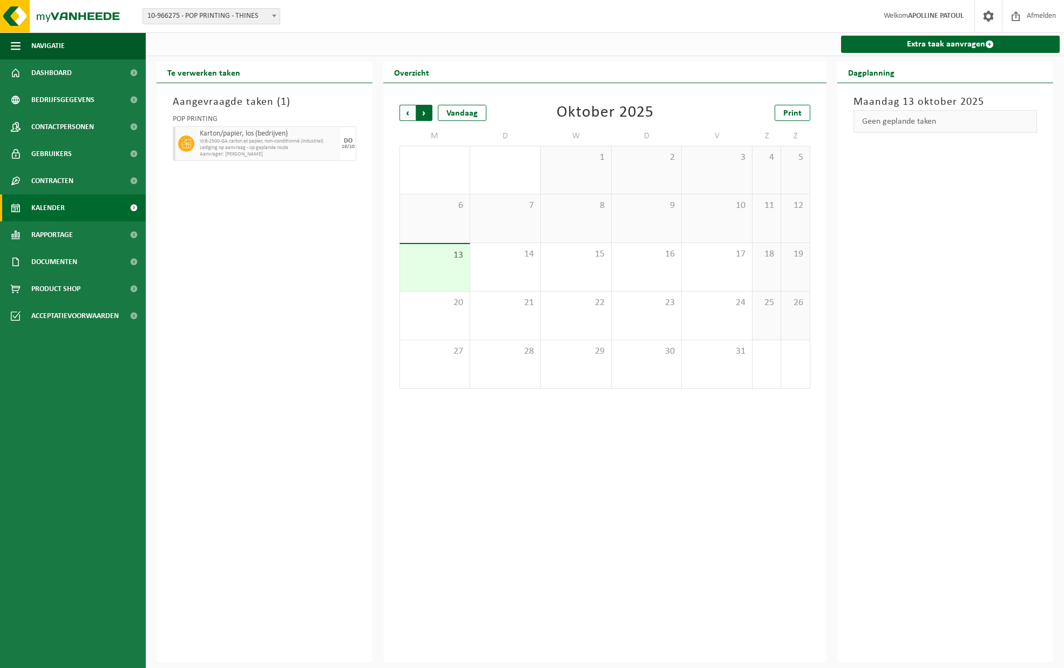
click at [407, 109] on span "Vorige" at bounding box center [408, 113] width 16 height 16
click at [429, 110] on span "Volgende" at bounding box center [424, 113] width 16 height 16
click at [405, 111] on span "Vorige" at bounding box center [408, 113] width 16 height 16
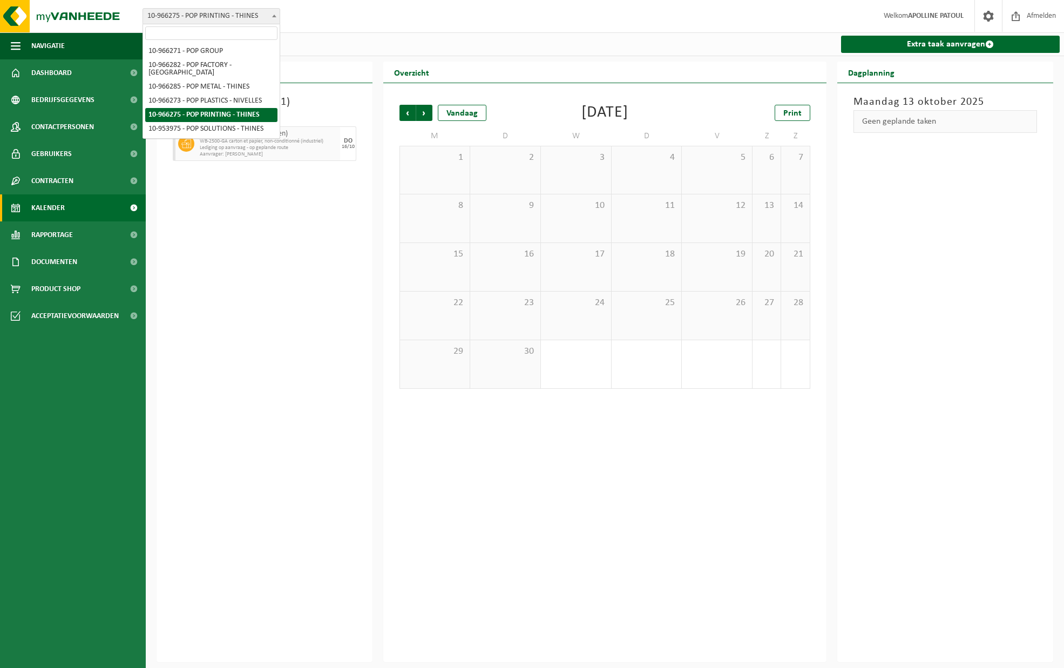
click at [235, 15] on span "10-966275 - POP PRINTING - THINES" at bounding box center [211, 16] width 137 height 15
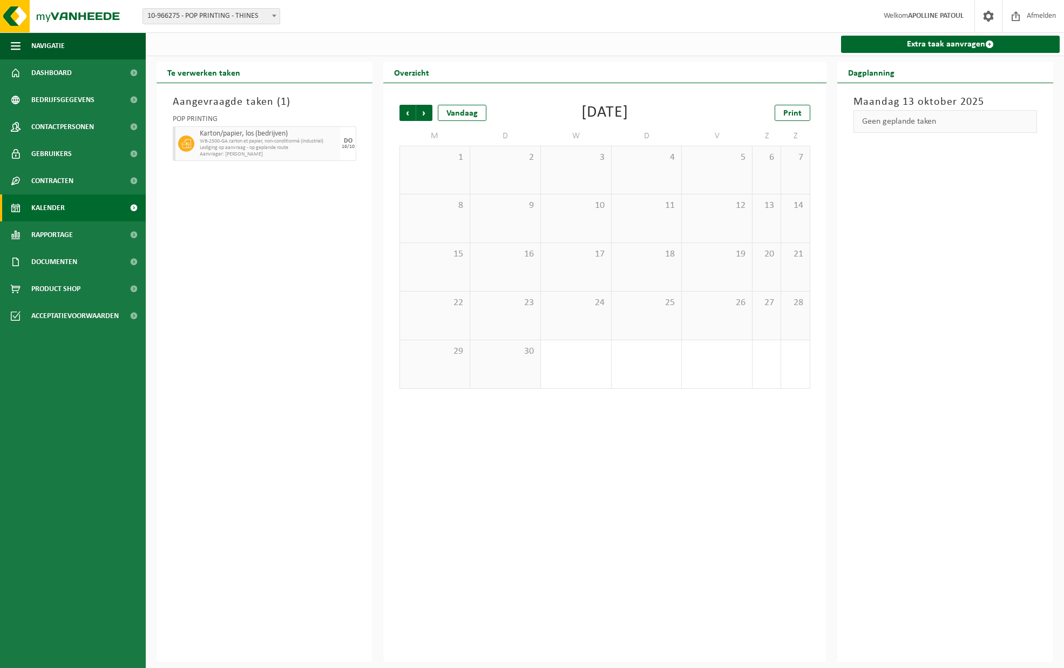
click at [235, 15] on span "10-966275 - POP PRINTING - THINES" at bounding box center [211, 16] width 137 height 15
click at [220, 143] on span "WB-2500-GA carton et papier, non-conditionné (industriel)" at bounding box center [269, 141] width 138 height 6
